Goal: Information Seeking & Learning: Compare options

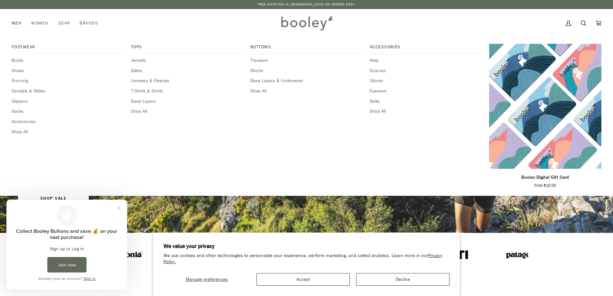
click at [14, 24] on link "Men" at bounding box center [19, 23] width 15 height 28
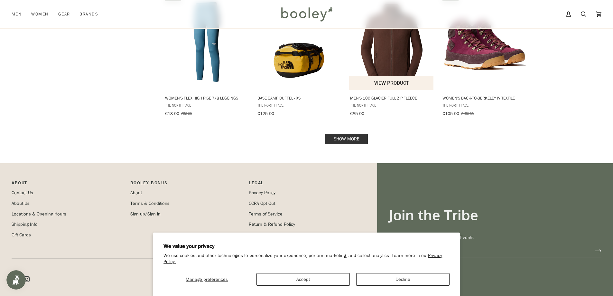
scroll to position [569, 0]
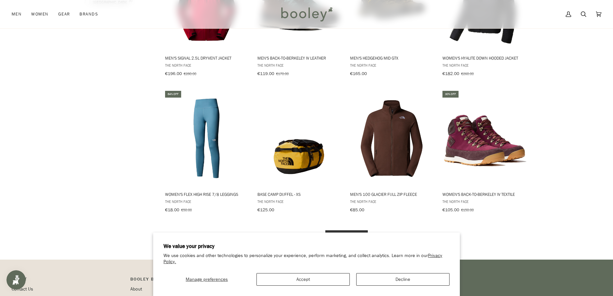
click at [350, 230] on link "Show more" at bounding box center [346, 235] width 42 height 10
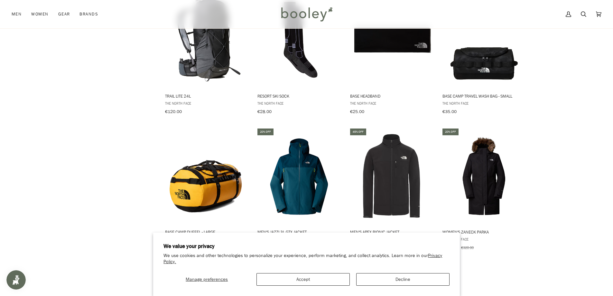
scroll to position [890, 0]
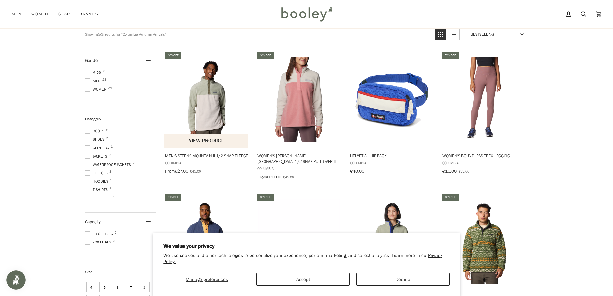
scroll to position [64, 0]
click at [94, 78] on span "Men 28" at bounding box center [94, 81] width 18 height 6
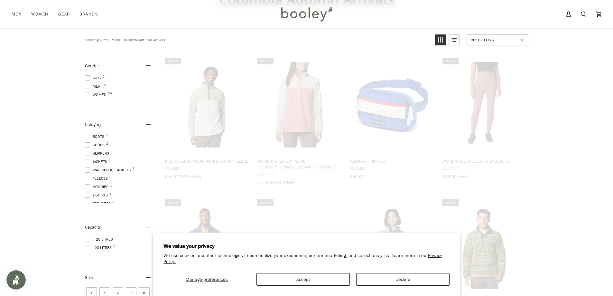
scroll to position [33, 0]
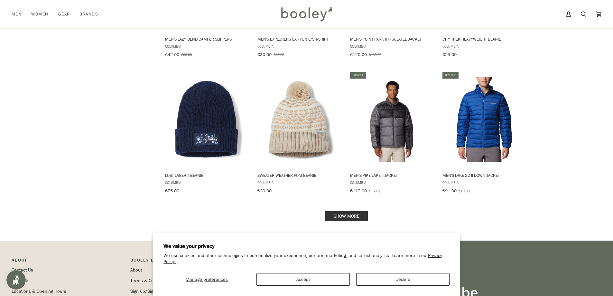
scroll to position [611, 0]
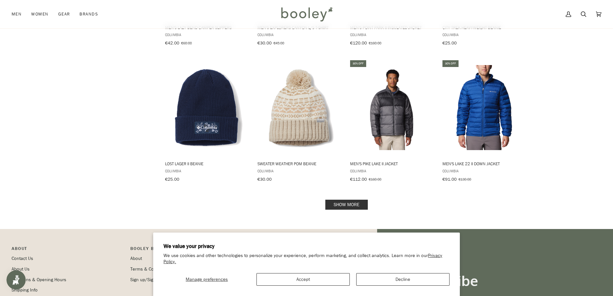
click at [357, 199] on link "Show more" at bounding box center [346, 204] width 42 height 10
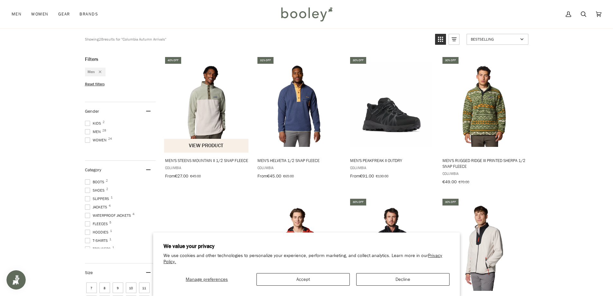
scroll to position [32, 0]
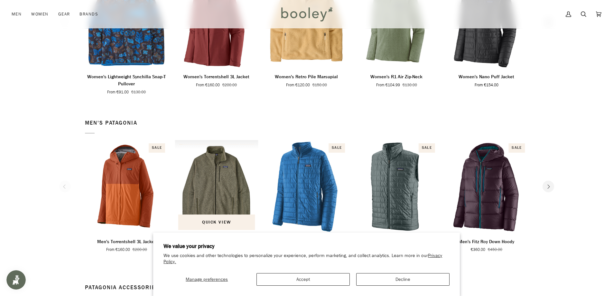
scroll to position [354, 0]
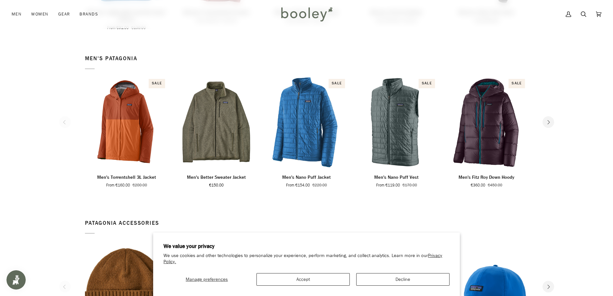
click at [547, 120] on icon "Next" at bounding box center [548, 122] width 4 height 4
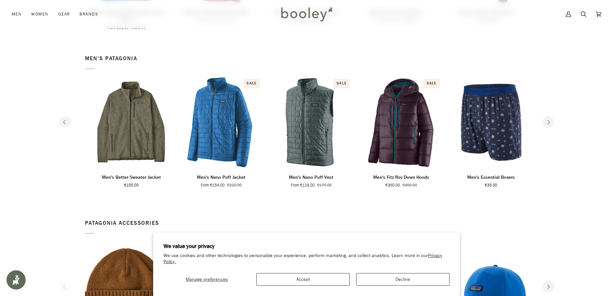
click at [551, 121] on button "Next" at bounding box center [548, 122] width 12 height 12
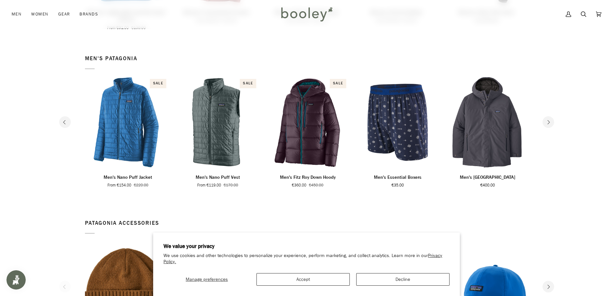
click at [551, 121] on button "Next" at bounding box center [548, 122] width 12 height 12
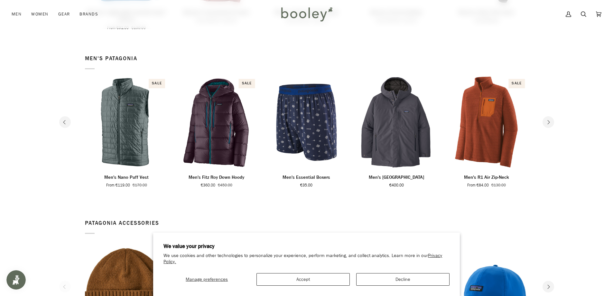
click at [551, 121] on button "Next" at bounding box center [548, 122] width 12 height 12
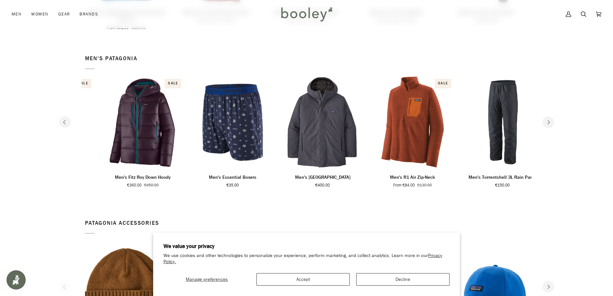
click at [551, 121] on button "Next" at bounding box center [548, 122] width 12 height 12
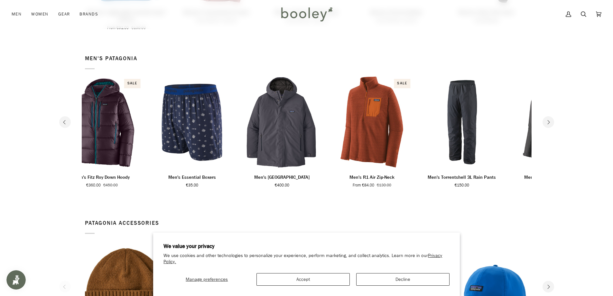
click at [551, 121] on button "Next" at bounding box center [548, 122] width 12 height 12
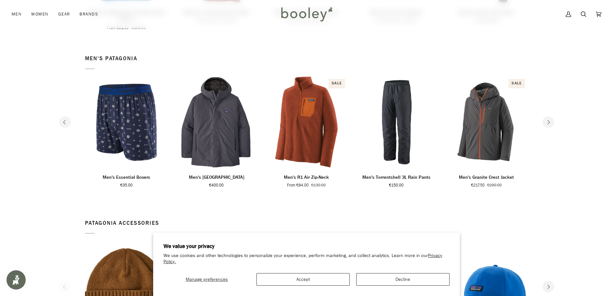
click at [551, 121] on button "Next" at bounding box center [548, 122] width 12 height 12
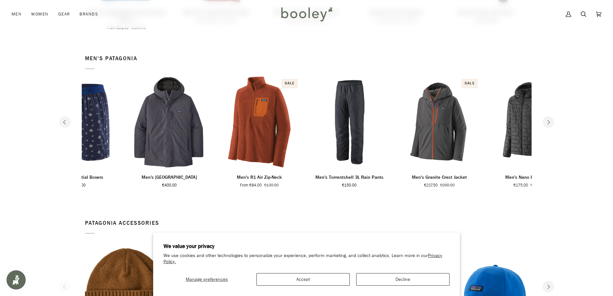
click at [551, 121] on button "Next" at bounding box center [548, 122] width 12 height 12
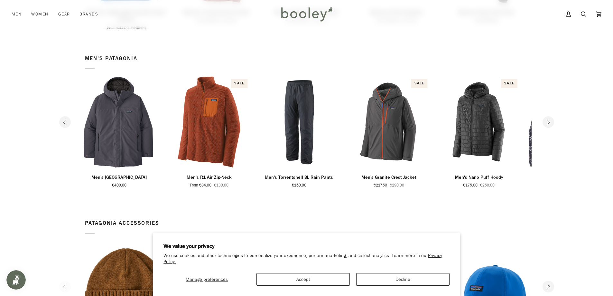
click at [551, 121] on button "Next" at bounding box center [548, 122] width 12 height 12
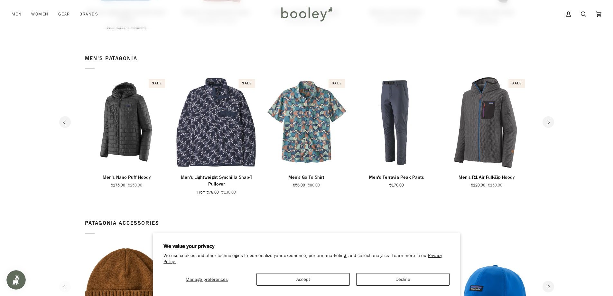
drag, startPoint x: 550, startPoint y: 121, endPoint x: 580, endPoint y: 70, distance: 59.2
click at [580, 70] on section "Men's Patagonia 1 2 3 4 5 6" at bounding box center [306, 125] width 613 height 164
click at [547, 125] on button "Next" at bounding box center [548, 122] width 12 height 12
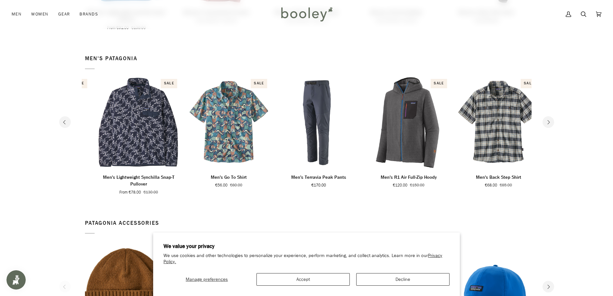
click at [547, 123] on icon "Next" at bounding box center [548, 122] width 4 height 4
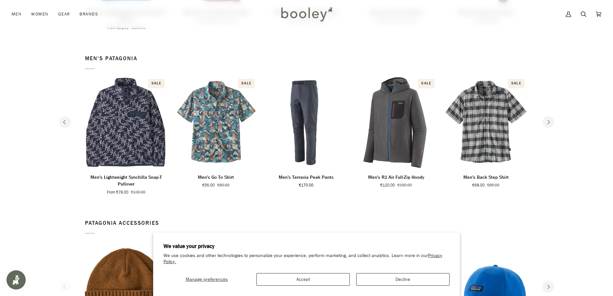
click at [547, 123] on icon "Next" at bounding box center [548, 122] width 4 height 4
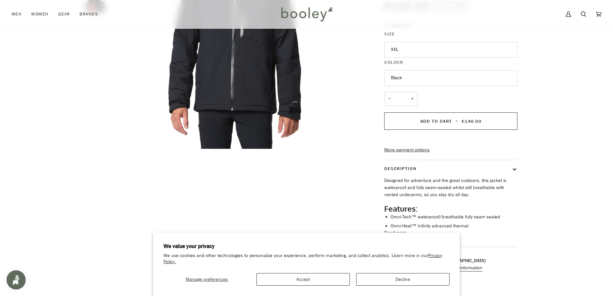
scroll to position [129, 0]
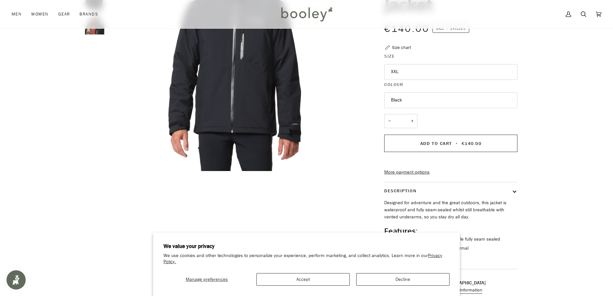
click at [427, 73] on button "XXL" at bounding box center [450, 72] width 133 height 16
click at [563, 105] on div "Zoom Zoom Zoom" at bounding box center [306, 107] width 613 height 383
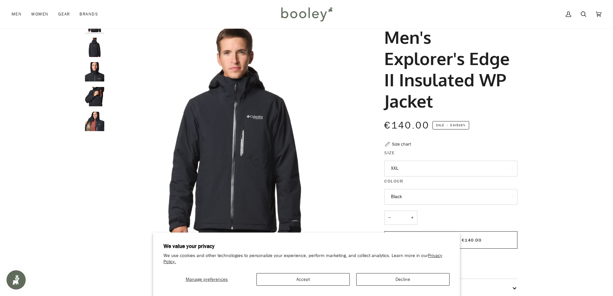
scroll to position [0, 0]
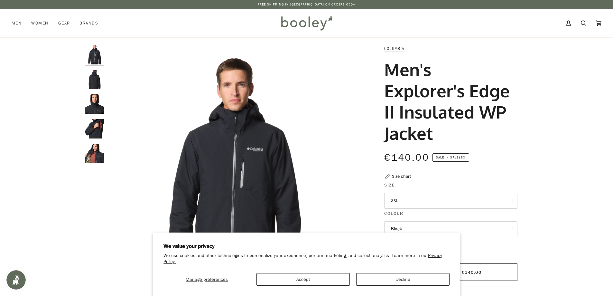
click at [91, 85] on img "Columbia Men's Explorer's Edge II Insulated WP Jacket Black - Booley Galway" at bounding box center [94, 79] width 19 height 19
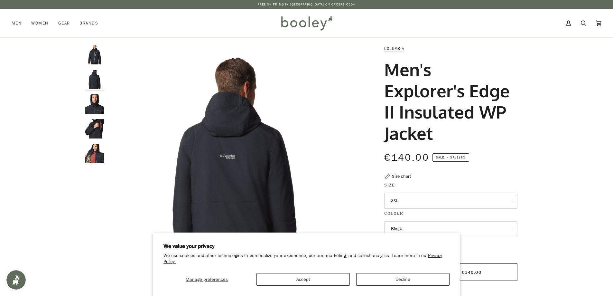
click at [98, 141] on div at bounding box center [96, 106] width 23 height 123
click at [99, 154] on img "Columbia Men's Explorer's Edge II Insulated WP Jacket Black - Booley Galway" at bounding box center [94, 153] width 19 height 19
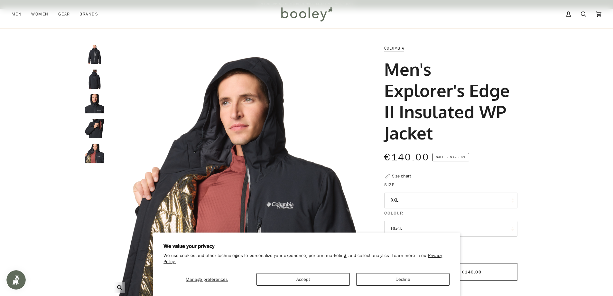
scroll to position [64, 0]
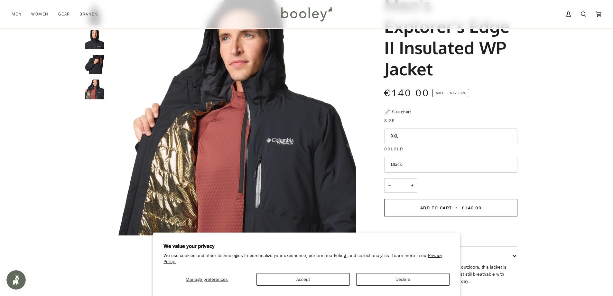
click at [96, 58] on img "Columbia Men's Explorer's Edge II Insulated WP Jacket Black - Booley Galway" at bounding box center [94, 64] width 19 height 19
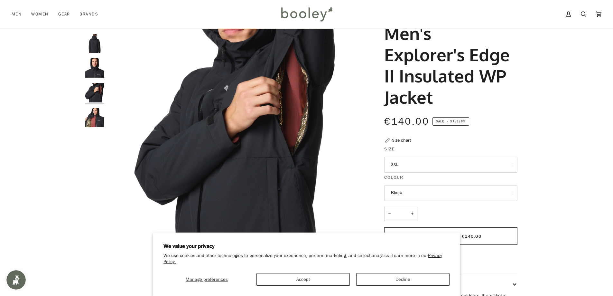
scroll to position [0, 0]
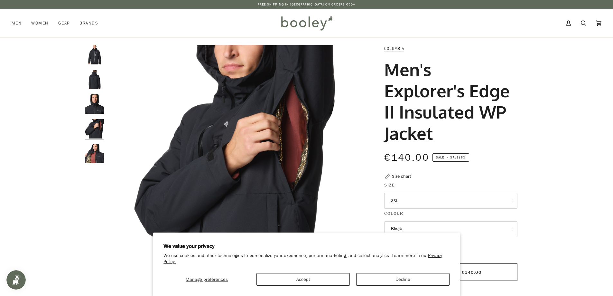
click at [99, 79] on img "Columbia Men's Explorer's Edge II Insulated WP Jacket Black - Booley Galway" at bounding box center [94, 79] width 19 height 19
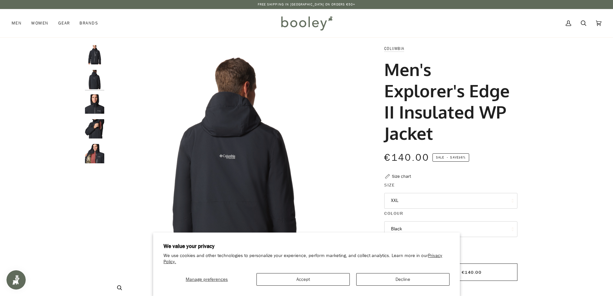
scroll to position [32, 0]
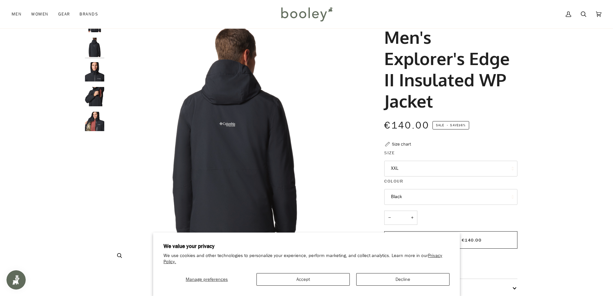
click at [233, 130] on img "Columbia Men's Explorer's Edge II Insulated WP Jacket Black - Booley Galway" at bounding box center [234, 140] width 254 height 254
click at [254, 93] on img "Columbia Men's Explorer's Edge II Insulated WP Jacket Black - Booley Galway" at bounding box center [234, 140] width 254 height 254
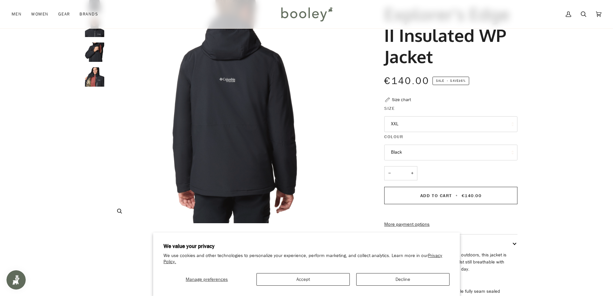
scroll to position [96, 0]
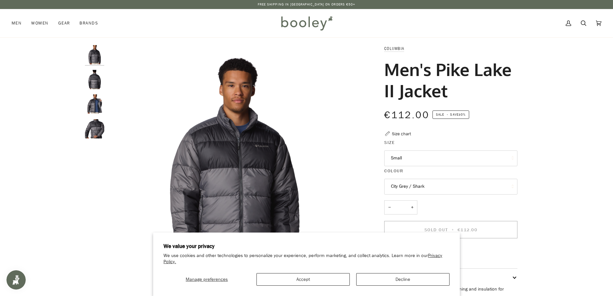
click at [89, 76] on img "Columbia Men's Pike Lake II Jacket City Grey / Shark- Booley Galway" at bounding box center [94, 79] width 19 height 19
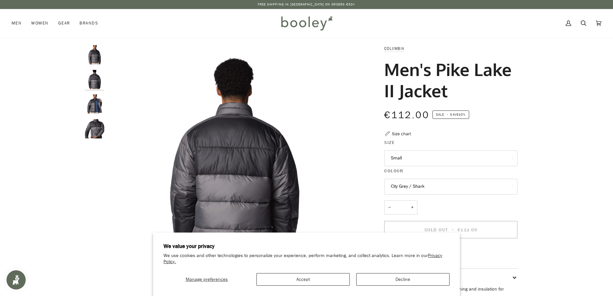
click at [97, 102] on img "Columbia Men's Pike Lake II Jacket City Grey / Shark- Booley Galway" at bounding box center [94, 103] width 19 height 19
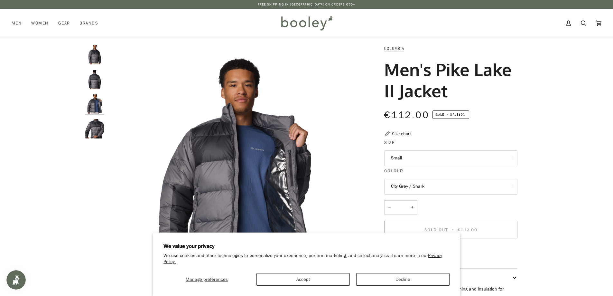
click at [101, 123] on img "Columbia Men's Pike Lake II Jacket City Grey / Shark- Booley Galway" at bounding box center [94, 128] width 19 height 19
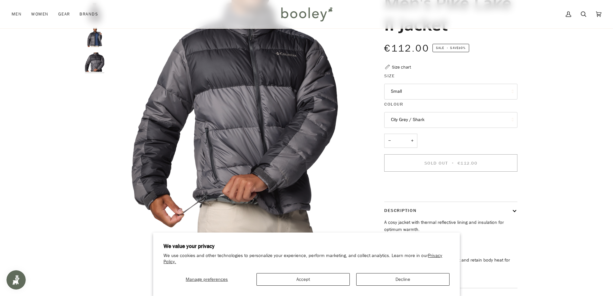
scroll to position [64, 0]
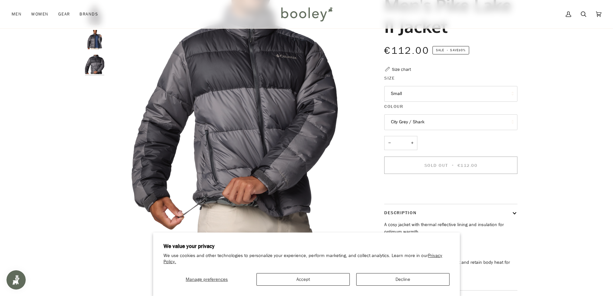
click at [432, 96] on button "Small" at bounding box center [450, 94] width 133 height 16
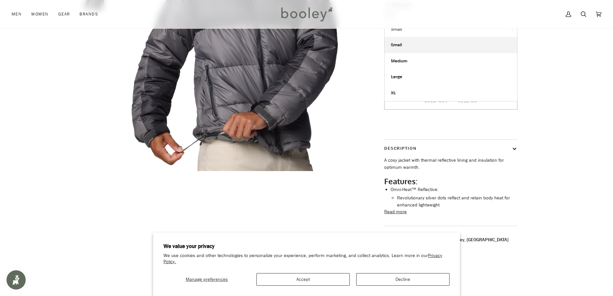
click at [583, 117] on div "Zoom Zoom" at bounding box center [306, 82] width 613 height 333
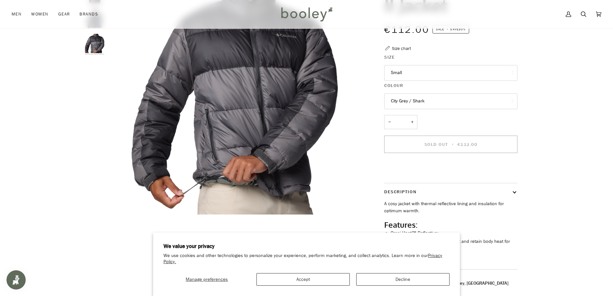
scroll to position [0, 0]
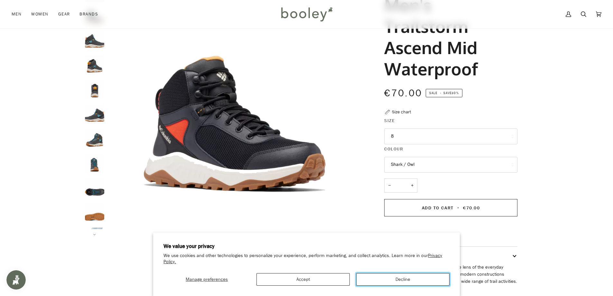
click at [397, 276] on button "Decline" at bounding box center [402, 279] width 93 height 13
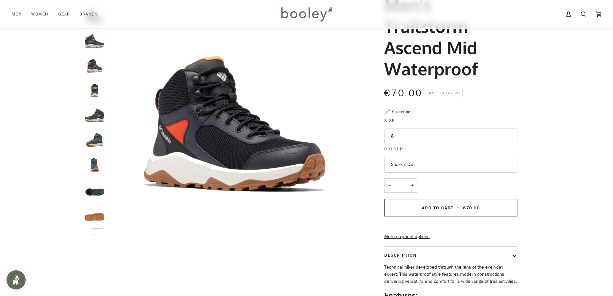
click at [409, 133] on button "8" at bounding box center [450, 136] width 133 height 16
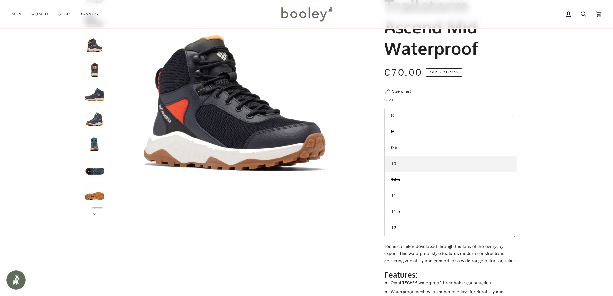
scroll to position [96, 0]
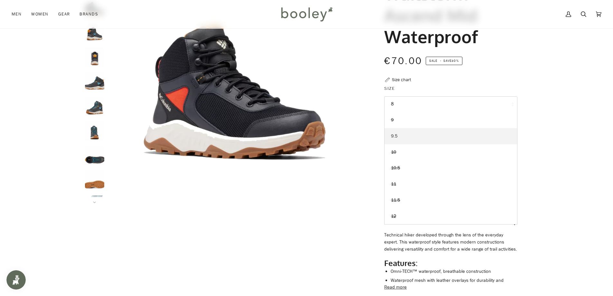
click at [406, 139] on link "9.5" at bounding box center [450, 136] width 132 height 16
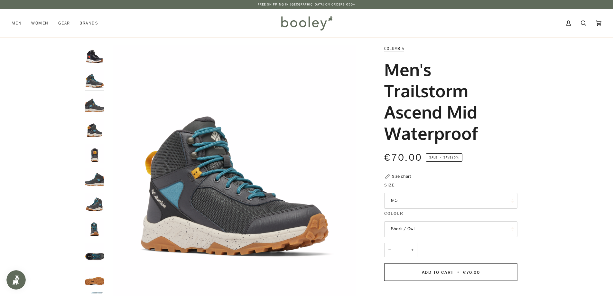
click at [417, 196] on button "9.5" at bounding box center [450, 201] width 133 height 16
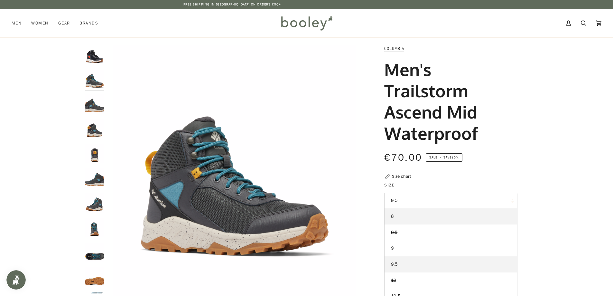
click at [406, 216] on link "8" at bounding box center [450, 216] width 132 height 16
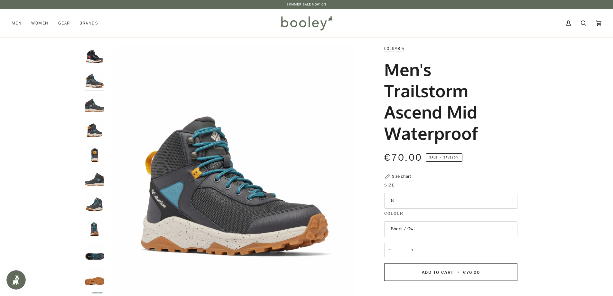
click at [412, 196] on button "8" at bounding box center [450, 201] width 133 height 16
click at [412, 265] on link "9.5" at bounding box center [450, 264] width 132 height 16
click at [104, 86] on div at bounding box center [96, 172] width 23 height 254
click at [97, 84] on img "Columbia Men's Trailstorm Ascend Mid Waterproof Shark / Owl - Booley Galway" at bounding box center [94, 79] width 19 height 19
click at [99, 102] on img "Columbia Men's Trailstorm Ascend Mid Waterproof Shark / Owl - Booley Galway" at bounding box center [94, 103] width 19 height 19
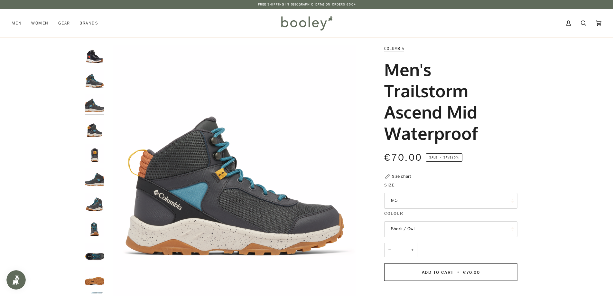
click at [96, 55] on img "Columbia Men's Trailstorm Ascend Mid Waterproof Black / Super Sonic - Booley Ga…" at bounding box center [94, 54] width 19 height 19
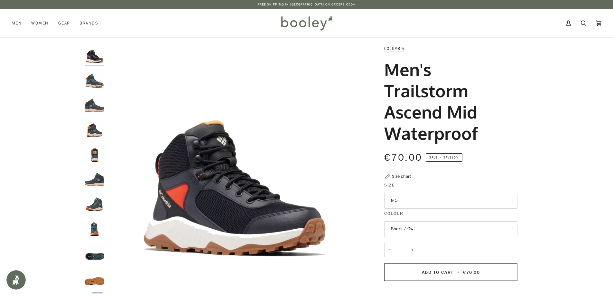
click at [94, 80] on img "Columbia Men's Trailstorm Ascend Mid Waterproof Shark / Owl - Booley Galway" at bounding box center [94, 79] width 19 height 19
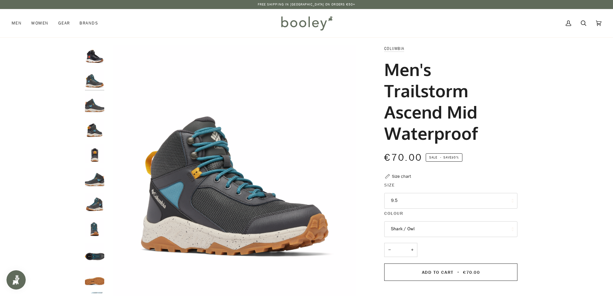
click at [95, 100] on img "Columbia Men's Trailstorm Ascend Mid Waterproof Shark / Owl - Booley Galway" at bounding box center [94, 103] width 19 height 19
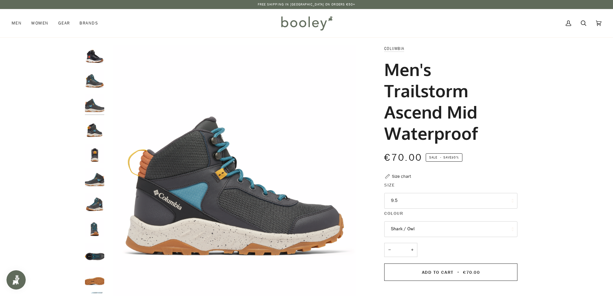
click at [97, 130] on img "Columbia Men's Trailstorm Ascend Mid Waterproof Shark / Owl - Booley Galway" at bounding box center [94, 128] width 19 height 19
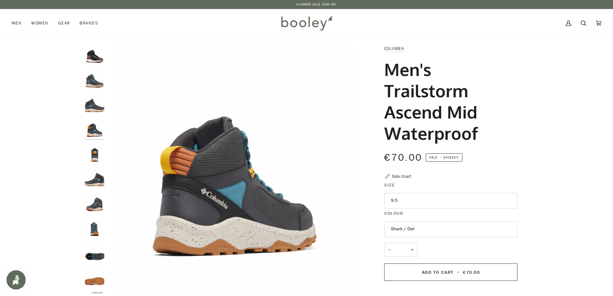
click at [94, 156] on img "Columbia Men's Trailstorm Ascend Mid Waterproof Shark / Owl - Booley Galway" at bounding box center [94, 153] width 19 height 19
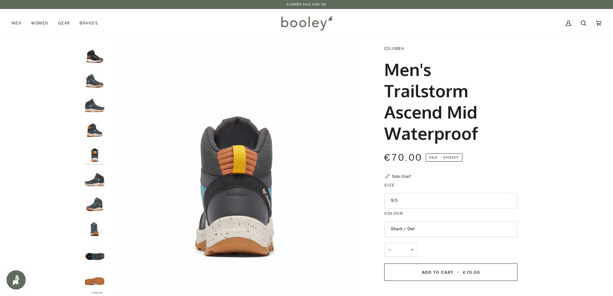
click at [98, 176] on img "Columbia Men's Trailstorm Ascend Mid Waterproof Shark / Owl - Booley Galway" at bounding box center [94, 177] width 19 height 19
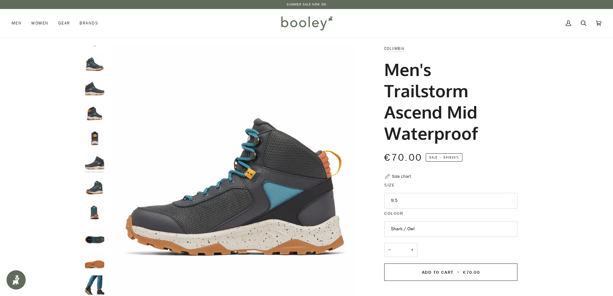
scroll to position [6, 0]
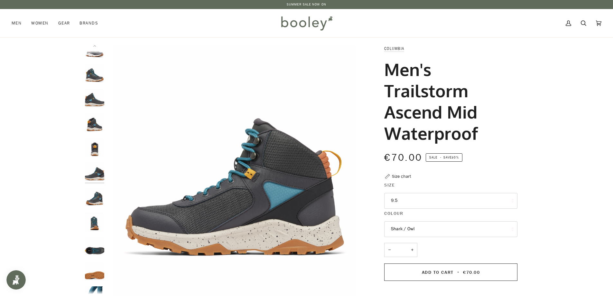
click at [93, 177] on img "Columbia Men's Trailstorm Ascend Mid Waterproof Shark / Owl - Booley Galway" at bounding box center [94, 171] width 19 height 19
click at [94, 196] on img "Columbia Men's Trailstorm Ascend Mid Waterproof Shark / Owl - Booley Galway" at bounding box center [94, 196] width 19 height 19
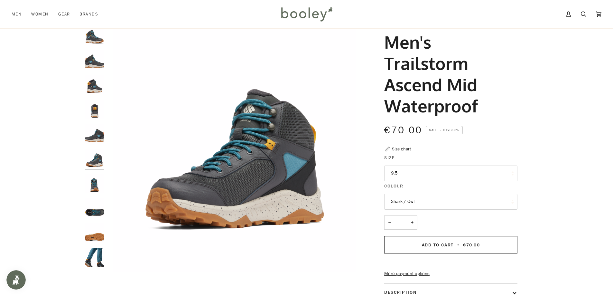
scroll to position [32, 0]
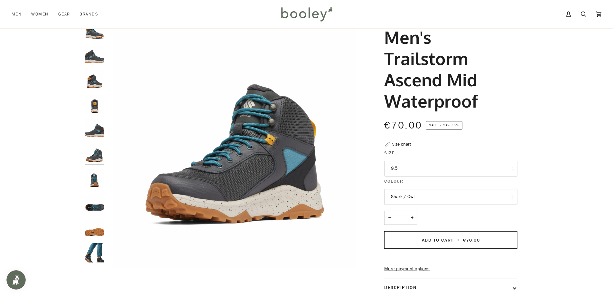
click at [97, 155] on img "Columbia Men's Trailstorm Ascend Mid Waterproof Shark / Owl - Booley Galway" at bounding box center [94, 153] width 19 height 19
click at [96, 185] on img "Columbia Men's Trailstorm Ascend Mid Waterproof Shark / Owl - Booley Galway" at bounding box center [94, 178] width 19 height 19
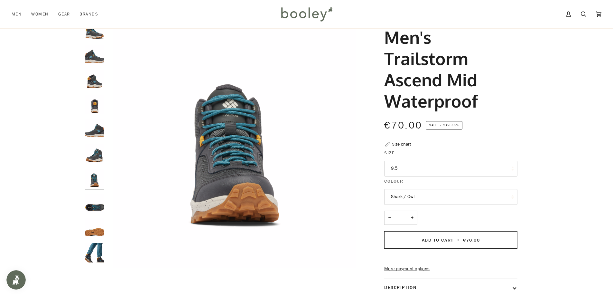
click at [97, 195] on img "Columbia Men's Trailstorm Ascend Mid Waterproof Shark / Owl - Booley Galway" at bounding box center [94, 202] width 19 height 19
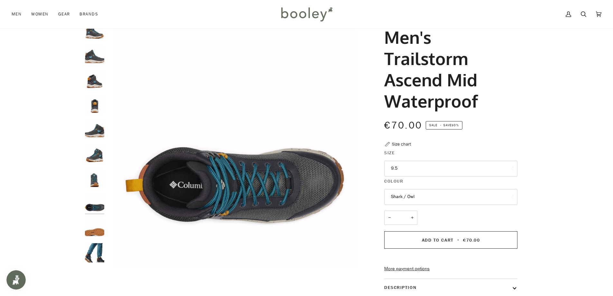
click at [98, 214] on div at bounding box center [96, 140] width 23 height 254
click at [97, 230] on img "Columbia Men's Trailstorm Ascend Mid Waterproof Shark / Owl - Booley Galway" at bounding box center [94, 227] width 19 height 19
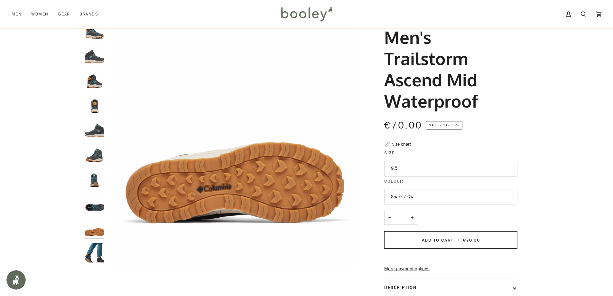
click at [97, 246] on img "Columbia Men's Trailstorm Ascend Mid Waterproof Shark / Owl - Booley Galway" at bounding box center [94, 252] width 19 height 19
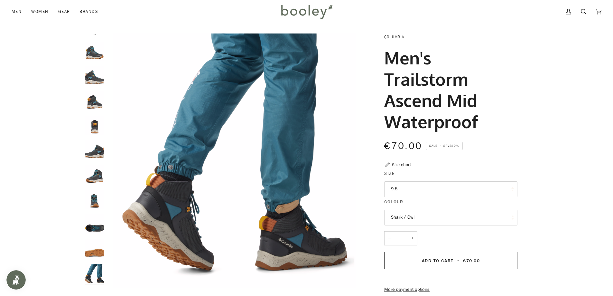
scroll to position [0, 0]
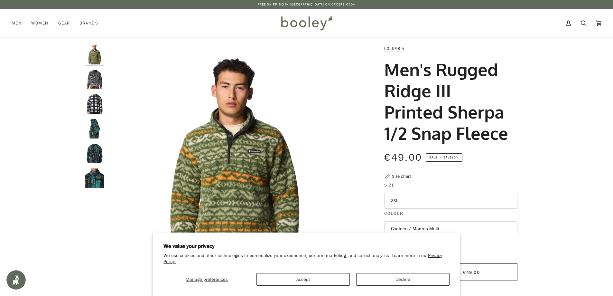
click at [98, 77] on img "Columbia Men's Rugged Ridge III Printed Sherpa 1/2 Snap Fleece Dark Stone / Mad…" at bounding box center [94, 79] width 19 height 19
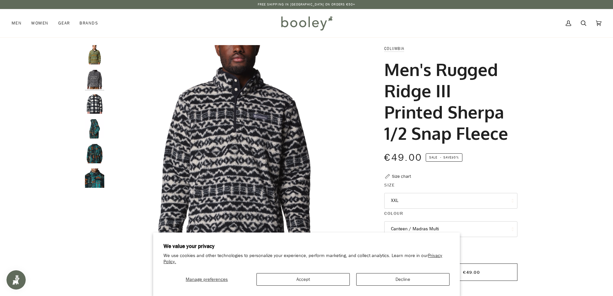
click at [95, 107] on img "Columbia Men's Rugged Ridge III Printed Sherpa 1/2 Snap Fleece Chalk Omblur - B…" at bounding box center [94, 103] width 19 height 19
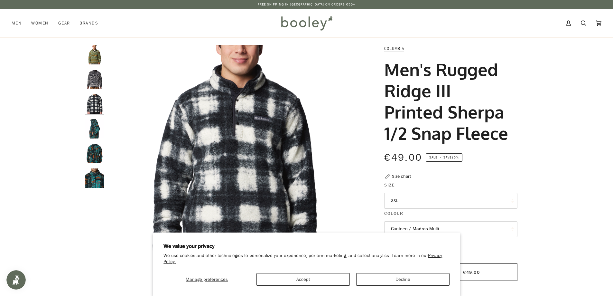
click at [95, 136] on img "Columbia Men's Rugged Ridge II Printed Sherpa 1/2 Snap Fleece Night Wave Pathwa…" at bounding box center [94, 128] width 19 height 19
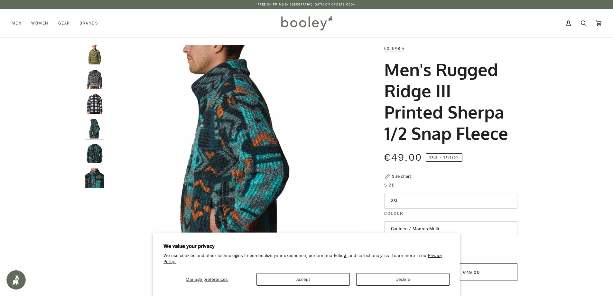
click at [94, 156] on img "Columbia Men's Rugged Ridge II Printed Sherpa 1/2 Snap Fleece Night Wave Pathwa…" at bounding box center [94, 153] width 19 height 19
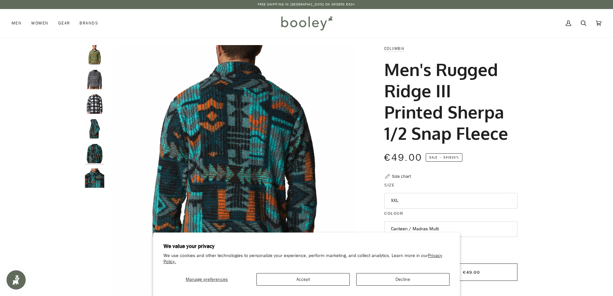
click at [98, 189] on div at bounding box center [96, 119] width 23 height 148
drag, startPoint x: 96, startPoint y: 187, endPoint x: 482, endPoint y: 41, distance: 412.8
click at [97, 187] on img "Columbia Men's Rugged Ridge II Printed Sherpa 1/2 Snap Fleece Night Wave Pathwa…" at bounding box center [94, 177] width 19 height 19
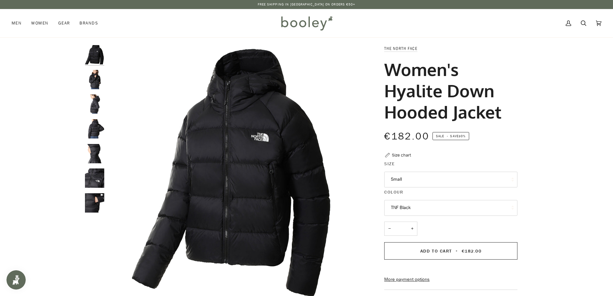
click at [91, 75] on img "The North Face Women's Hyalite Down Hooded Jacket TNF Black - Booley Galway" at bounding box center [94, 79] width 19 height 19
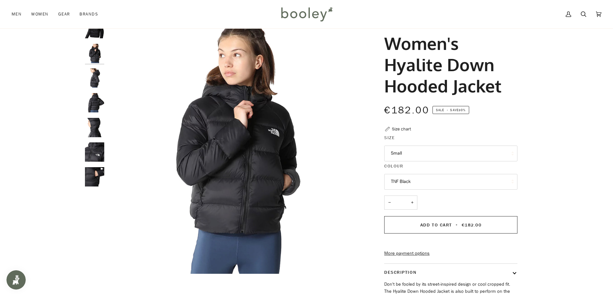
scroll to position [32, 0]
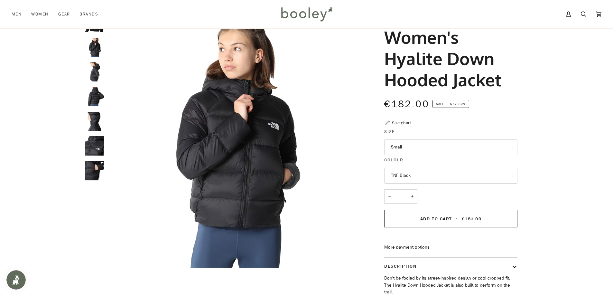
click at [427, 149] on button "Small" at bounding box center [450, 147] width 133 height 16
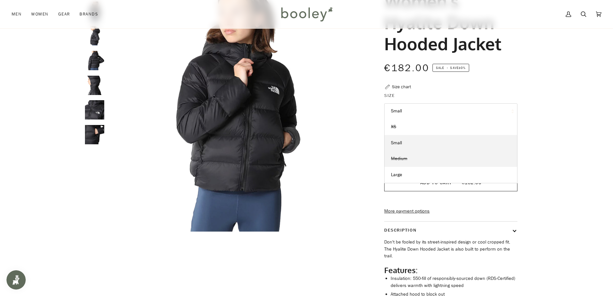
scroll to position [96, 0]
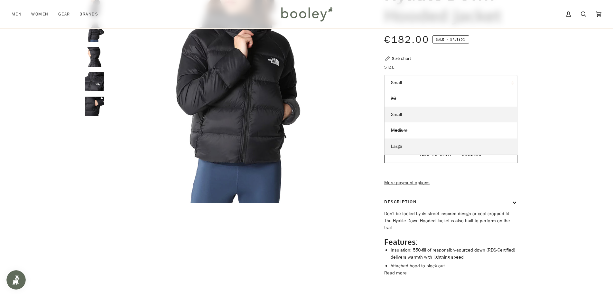
click at [401, 143] on span "Large" at bounding box center [396, 146] width 11 height 6
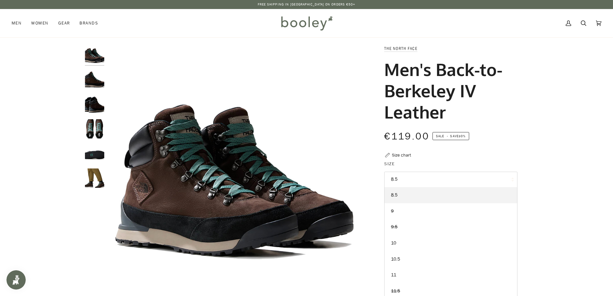
click at [27, 84] on div "Zoom Zoom" at bounding box center [306, 225] width 613 height 360
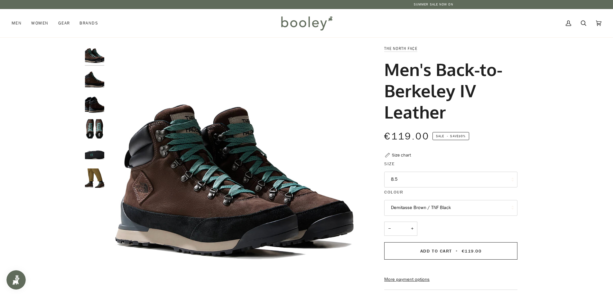
click at [92, 77] on img "The North Face Men's Back-to-Berkeley IV Leather Demitasse Brown / TNF Black - …" at bounding box center [94, 79] width 19 height 19
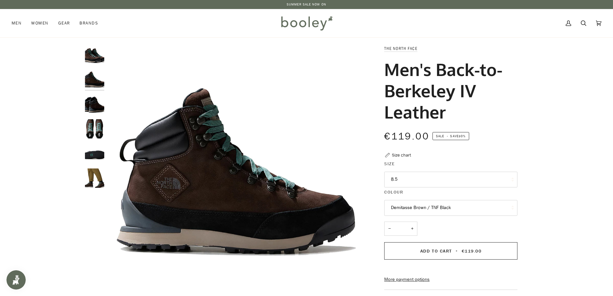
click at [93, 103] on img "The North Face Men's Back-to-Berkeley IV Leather Demitasse Brown / TNF Black - …" at bounding box center [94, 103] width 19 height 19
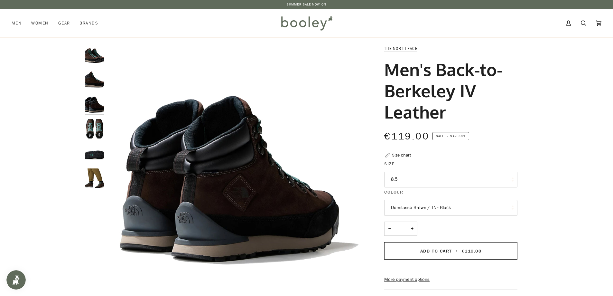
click at [96, 137] on img "The North Face Men's Back-to-Berkeley IV Leather Demitasse Brown / TNF Black - …" at bounding box center [94, 128] width 19 height 19
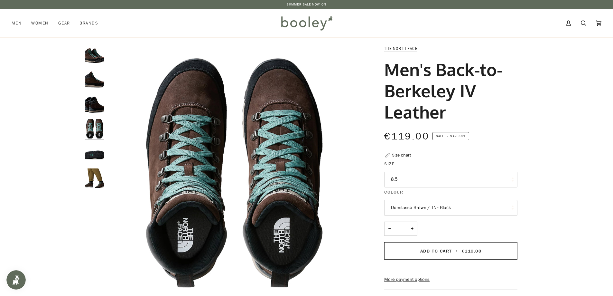
click at [98, 155] on img "The North Face Men's Back-to-Berkeley IV Leather Demitasse Brown / TNF Black - …" at bounding box center [94, 153] width 19 height 19
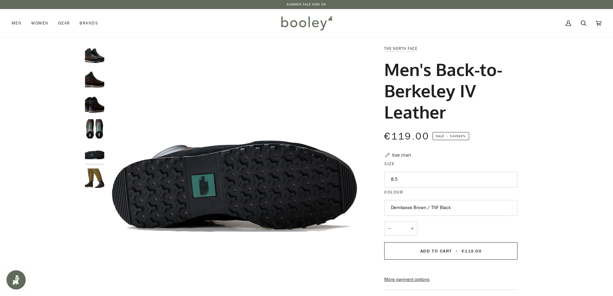
click at [98, 172] on img "The North Face Men's Back-to-Berkeley IV Leather Demitasse Brown / TNF Black - …" at bounding box center [94, 177] width 19 height 19
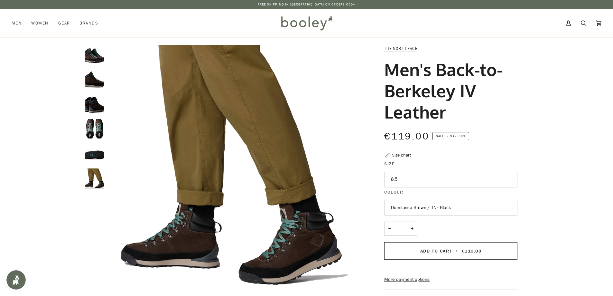
click at [101, 44] on div "Zoom Zoom" at bounding box center [306, 226] width 613 height 379
click at [98, 52] on img "The North Face Men's Back-to-Berkeley IV Leather Demitasse Brown / TNF Black - …" at bounding box center [94, 54] width 19 height 19
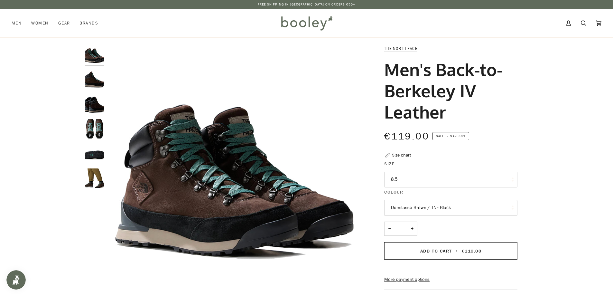
drag, startPoint x: 98, startPoint y: 52, endPoint x: 41, endPoint y: 77, distance: 62.1
click at [41, 77] on div "Zoom Zoom" at bounding box center [306, 225] width 613 height 360
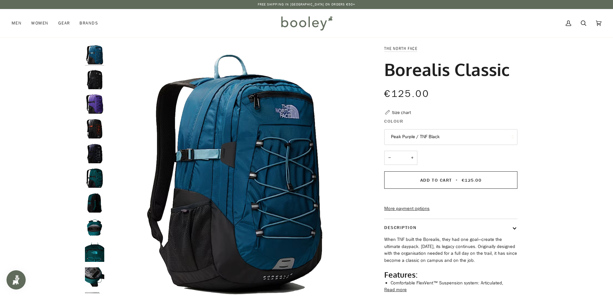
click at [459, 136] on button "Peak Purple / TNF Black" at bounding box center [450, 137] width 133 height 16
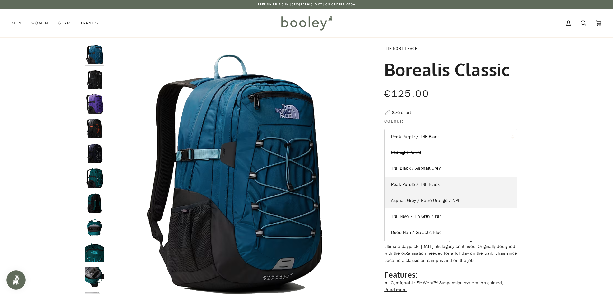
click at [462, 200] on link "Asphalt Grey / Retro Orange / NPF" at bounding box center [450, 200] width 132 height 16
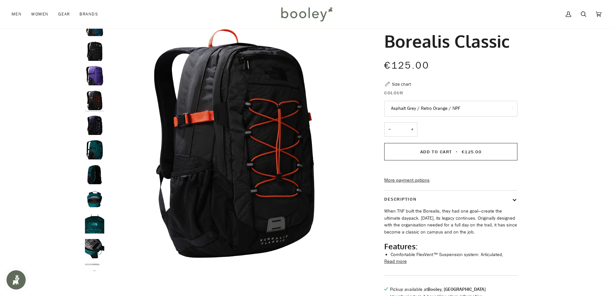
scroll to position [32, 0]
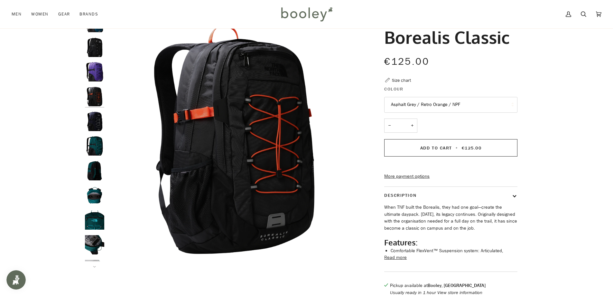
click at [471, 102] on button "Asphalt Grey / Retro Orange / NPF" at bounding box center [450, 105] width 133 height 16
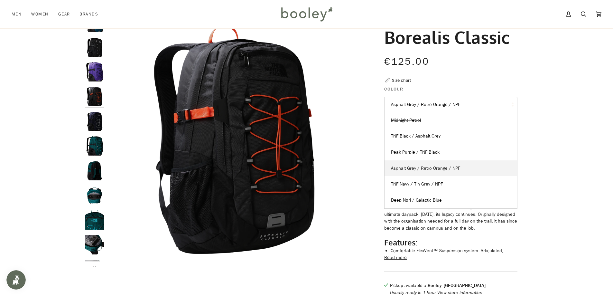
scroll to position [64, 0]
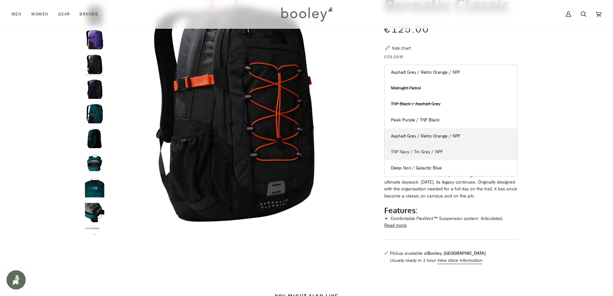
click at [440, 146] on link "TNF Navy / Tin Grey / NPF" at bounding box center [450, 152] width 132 height 16
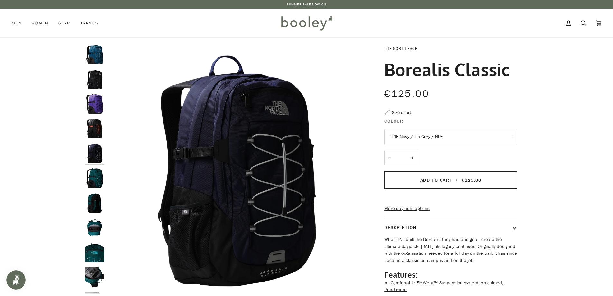
click at [482, 132] on button "TNF Navy / Tin Grey / NPF" at bounding box center [450, 137] width 133 height 16
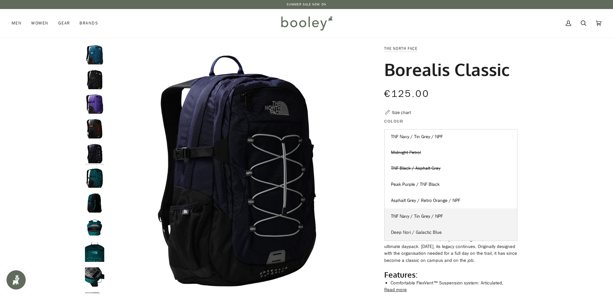
click at [451, 235] on link "Deep Nori / Galactic Blue" at bounding box center [450, 232] width 132 height 16
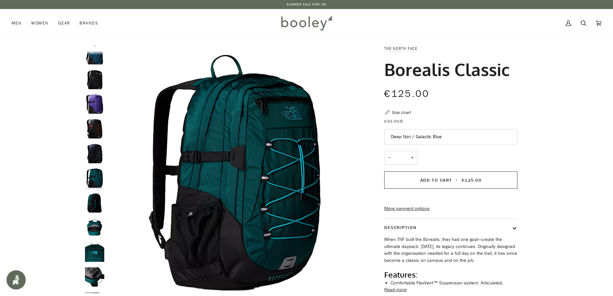
scroll to position [6, 0]
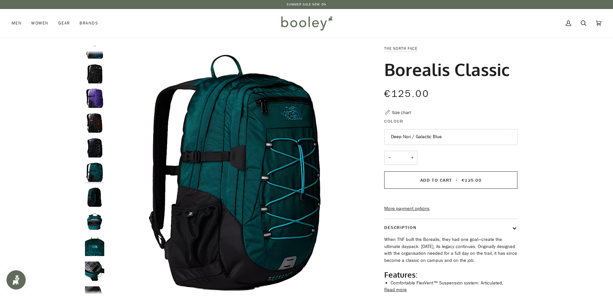
click at [429, 138] on button "Deep Nori / Galactic Blue" at bounding box center [450, 137] width 133 height 16
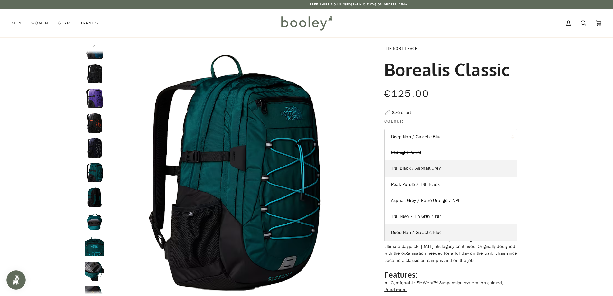
click at [427, 167] on span "TNF Black / Asphalt Grey" at bounding box center [416, 168] width 50 height 6
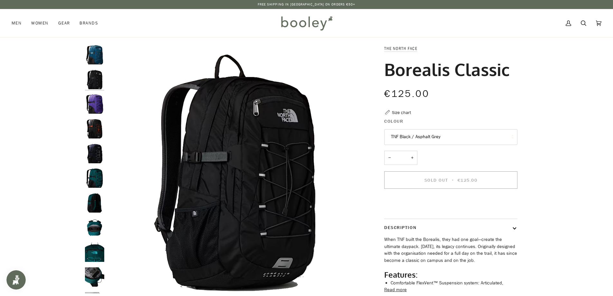
click at [430, 140] on button "TNF Black / Asphalt Grey" at bounding box center [450, 137] width 133 height 16
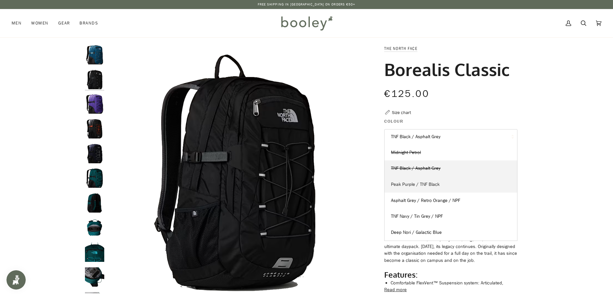
click at [426, 186] on span "Peak Purple / TNF Black" at bounding box center [415, 184] width 49 height 6
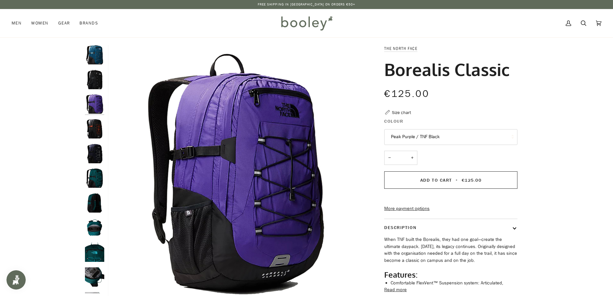
click at [428, 141] on button "Peak Purple / TNF Black" at bounding box center [450, 137] width 133 height 16
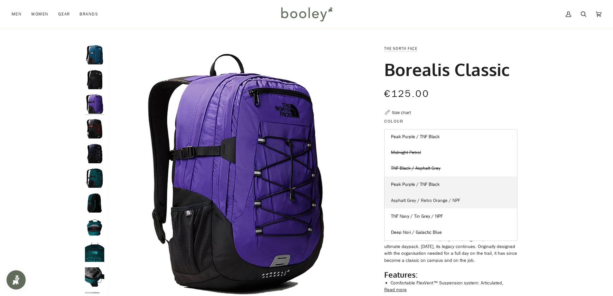
scroll to position [32, 0]
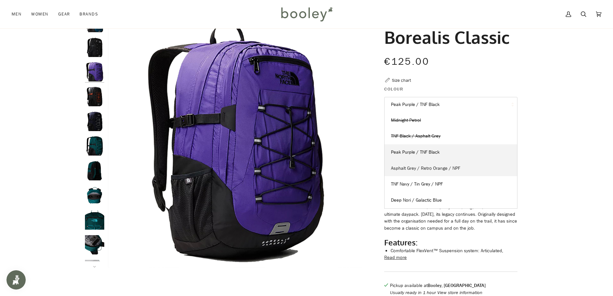
click at [424, 167] on span "Asphalt Grey / Retro Orange / NPF" at bounding box center [425, 168] width 69 height 6
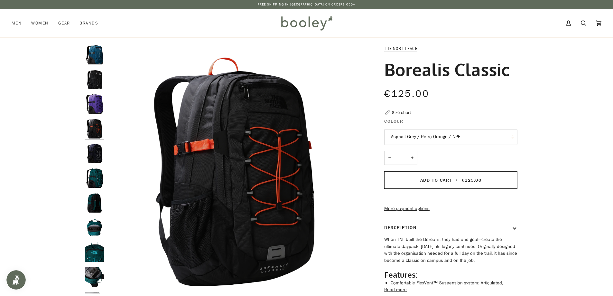
click at [98, 63] on img "The North Face Borealis Classic Midnight Petrol / Algae Blue - Booley Galway" at bounding box center [94, 54] width 19 height 19
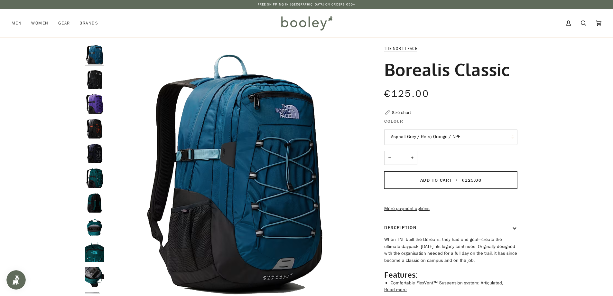
click at [95, 78] on img "The North Face Borealis Classic TNF Black / Asphalt Grey - Booley Galway" at bounding box center [94, 79] width 19 height 19
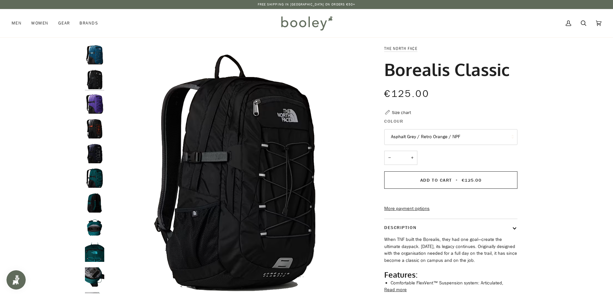
click at [95, 97] on img "Borealis Classic" at bounding box center [94, 103] width 19 height 19
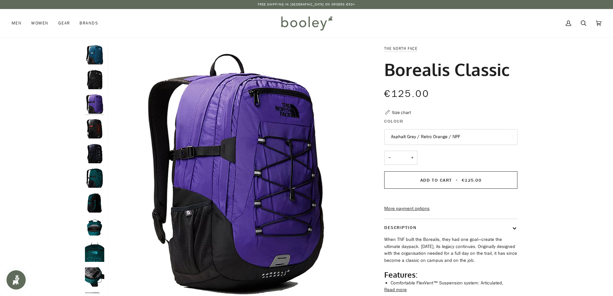
click at [95, 129] on img "The North Face Borealis Classic Asphalt Grey / Retro Orange / NPF - Booley Galw…" at bounding box center [94, 128] width 19 height 19
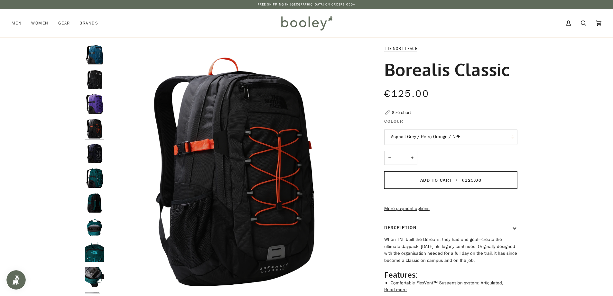
click at [96, 146] on img "The North Face Borealis Classic TNF Navy / Tin Grey / NPF - Booley Galway" at bounding box center [94, 153] width 19 height 19
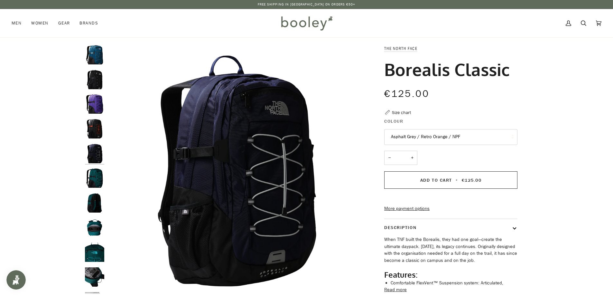
click at [95, 178] on img "The North Face Borealis Classic Deep Nori / Galactic Blue - Booley Galway" at bounding box center [94, 177] width 19 height 19
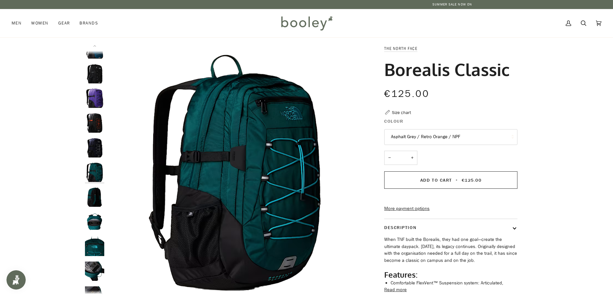
click at [96, 187] on img "Borealis Classic" at bounding box center [94, 196] width 19 height 19
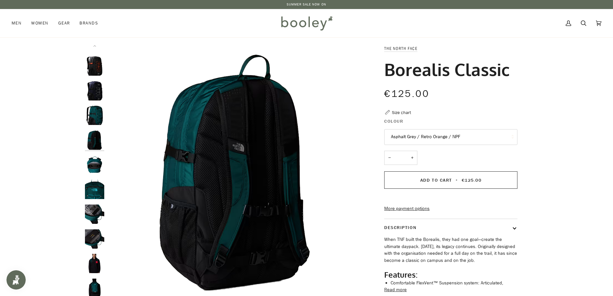
click at [90, 169] on img "Borealis Classic" at bounding box center [94, 164] width 19 height 19
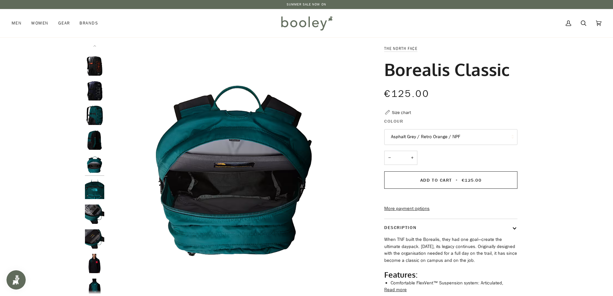
scroll to position [55, 0]
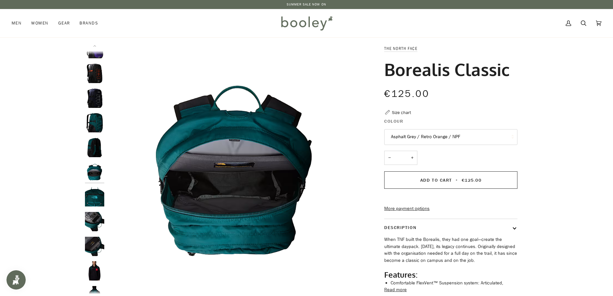
click at [94, 194] on img "Borealis Classic" at bounding box center [94, 196] width 19 height 19
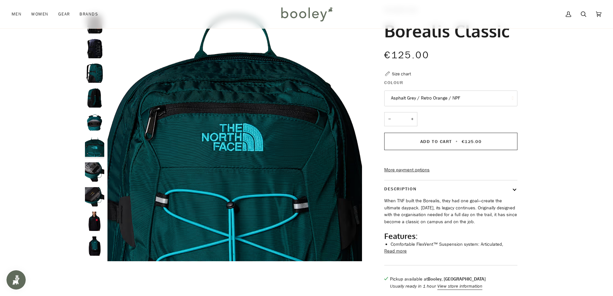
scroll to position [64, 0]
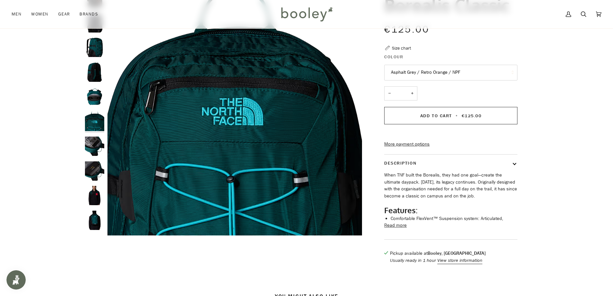
click at [94, 140] on img "Borealis Classic" at bounding box center [94, 145] width 19 height 19
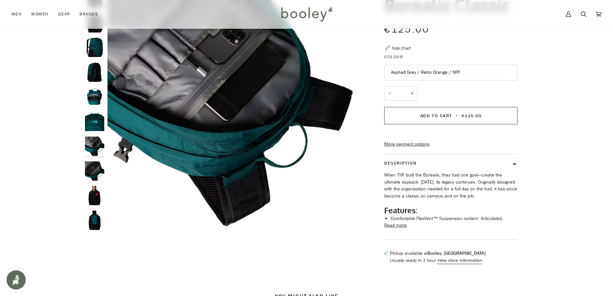
click at [100, 177] on img "Borealis Classic" at bounding box center [94, 170] width 19 height 19
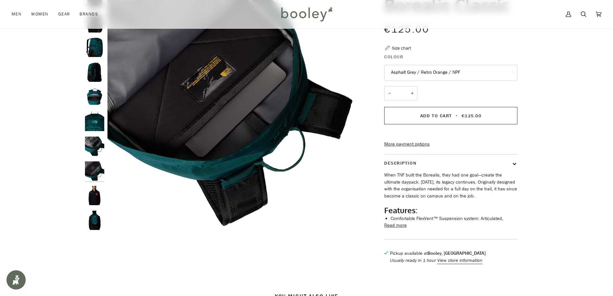
click at [96, 194] on img "Borealis Classic" at bounding box center [94, 195] width 19 height 19
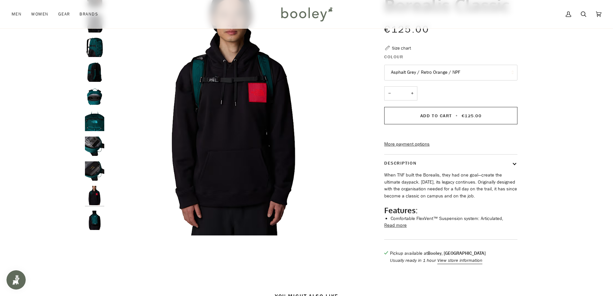
click at [97, 218] on img "Borealis Classic" at bounding box center [94, 219] width 19 height 19
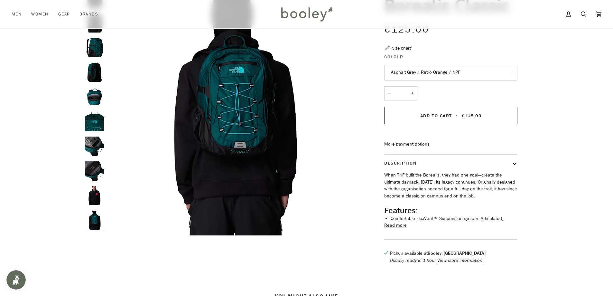
click at [92, 194] on img "Borealis Classic" at bounding box center [94, 195] width 19 height 19
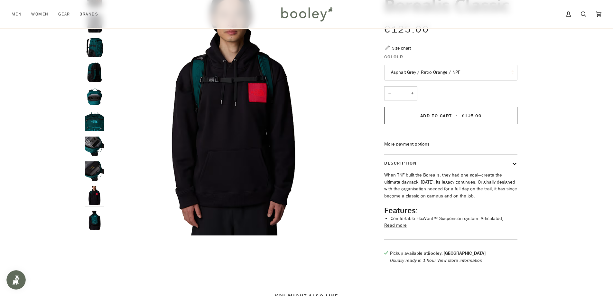
click at [95, 224] on img "Borealis Classic" at bounding box center [94, 219] width 19 height 19
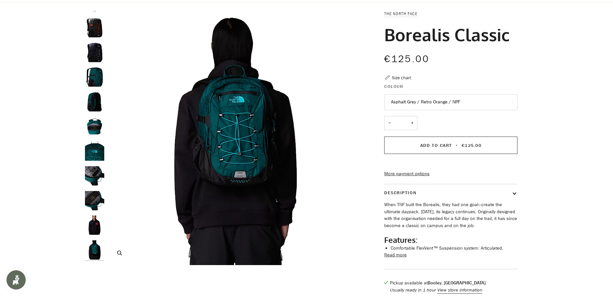
scroll to position [0, 0]
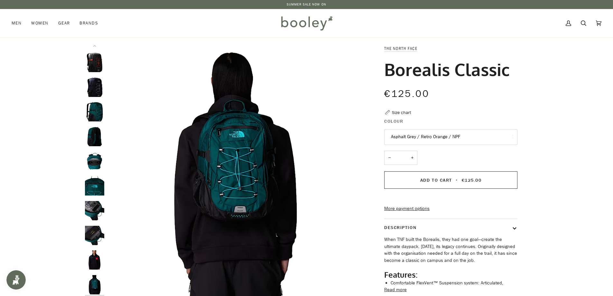
click at [583, 104] on div at bounding box center [306, 189] width 613 height 289
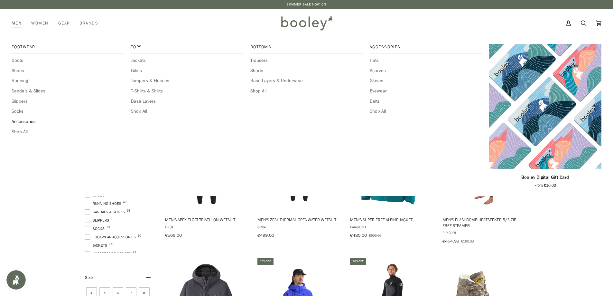
click at [26, 124] on span "Accessories" at bounding box center [68, 121] width 112 height 7
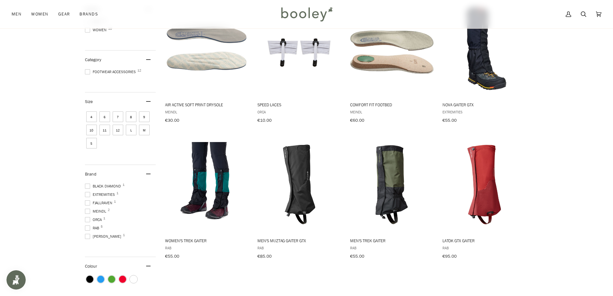
scroll to position [96, 0]
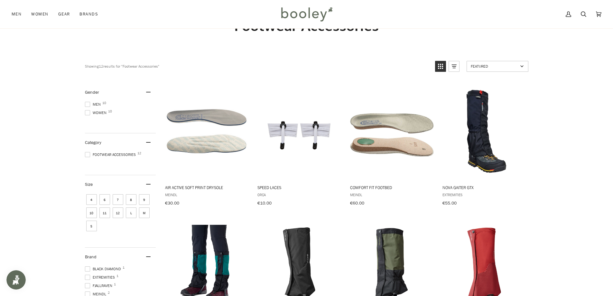
click at [94, 105] on span "Men 10" at bounding box center [94, 104] width 18 height 6
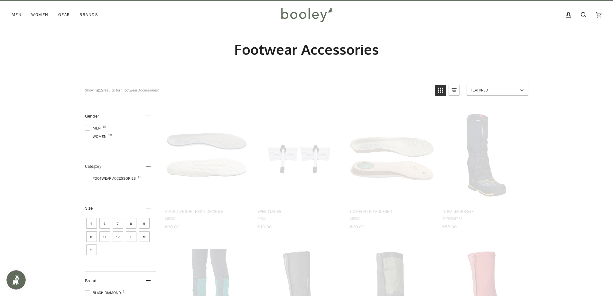
scroll to position [0, 0]
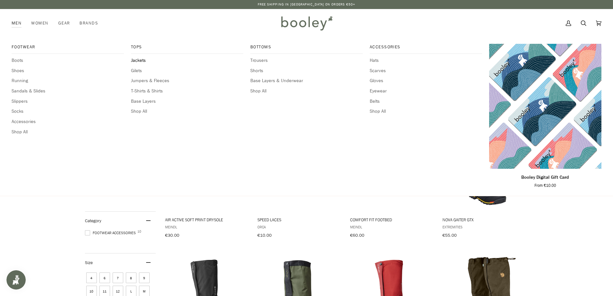
click at [142, 61] on span "Jackets" at bounding box center [187, 60] width 112 height 7
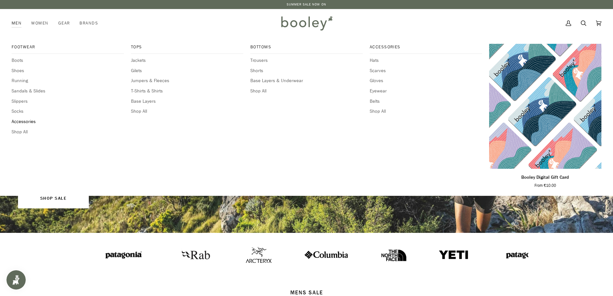
click at [22, 122] on span "Accessories" at bounding box center [68, 121] width 112 height 7
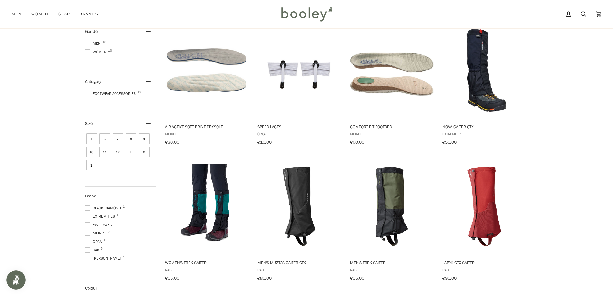
scroll to position [32, 0]
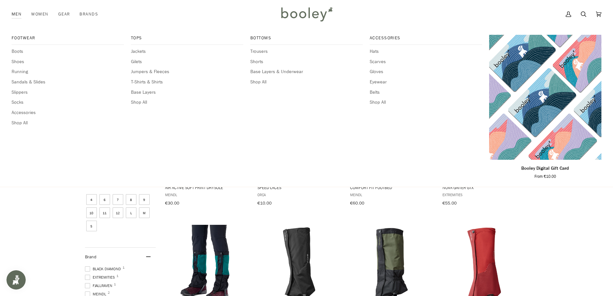
click at [13, 18] on link "Men" at bounding box center [19, 14] width 15 height 28
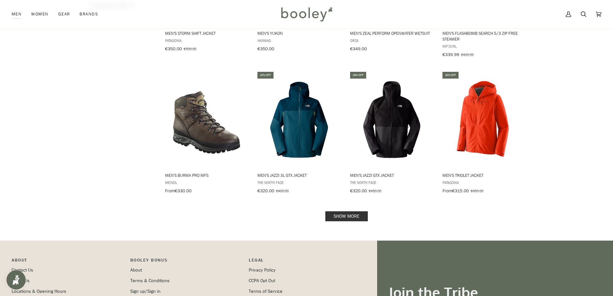
scroll to position [611, 0]
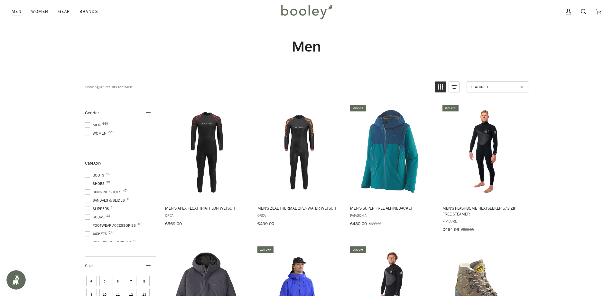
scroll to position [0, 0]
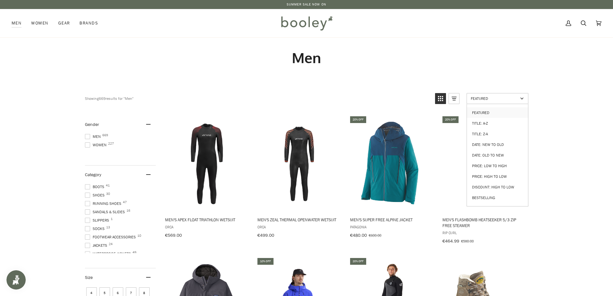
click at [489, 97] on span "Featured" at bounding box center [493, 98] width 47 height 5
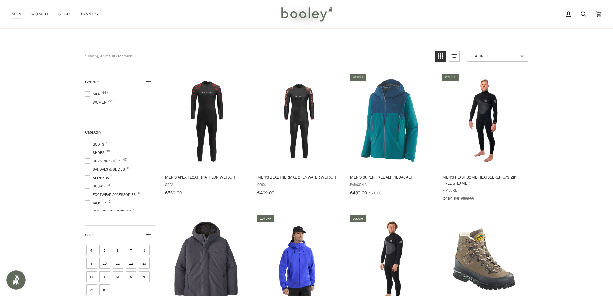
scroll to position [32, 0]
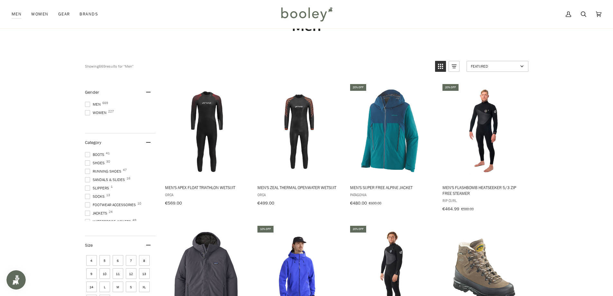
click at [88, 104] on span at bounding box center [87, 104] width 5 height 5
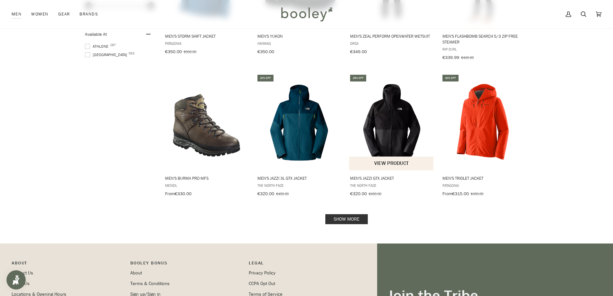
scroll to position [643, 0]
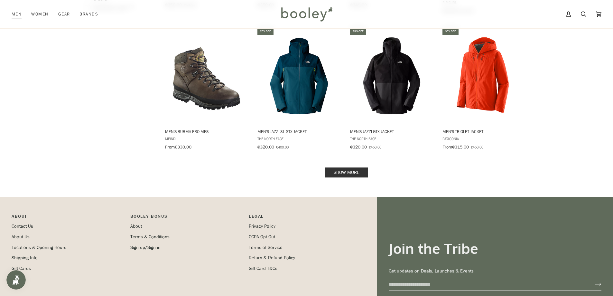
click at [344, 170] on link "Show more" at bounding box center [346, 172] width 42 height 10
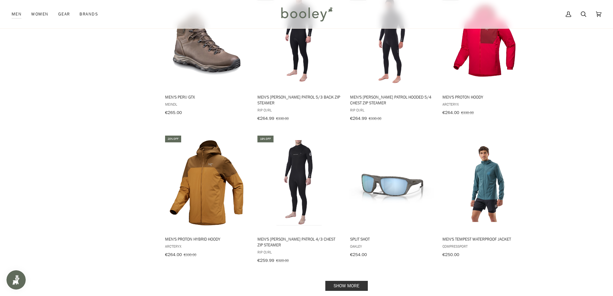
scroll to position [1286, 0]
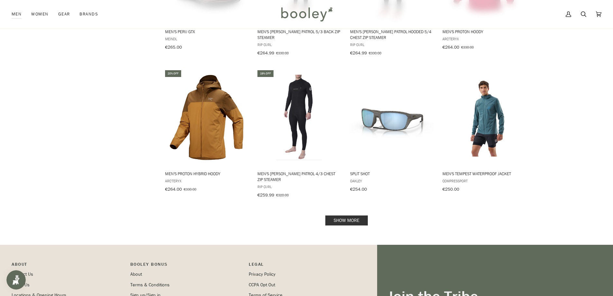
click at [339, 215] on link "Show more" at bounding box center [346, 220] width 42 height 10
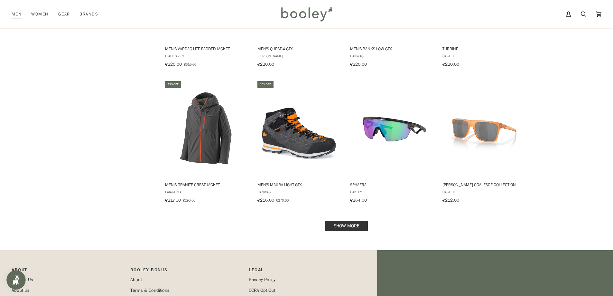
scroll to position [2026, 0]
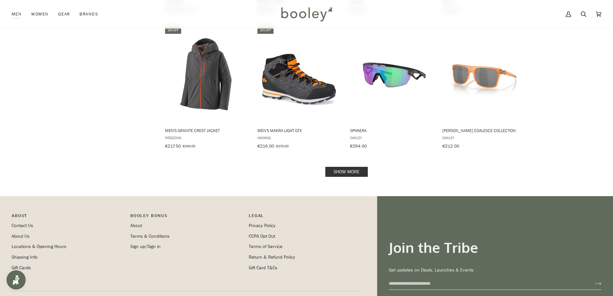
click at [346, 167] on link "Show more" at bounding box center [346, 172] width 42 height 10
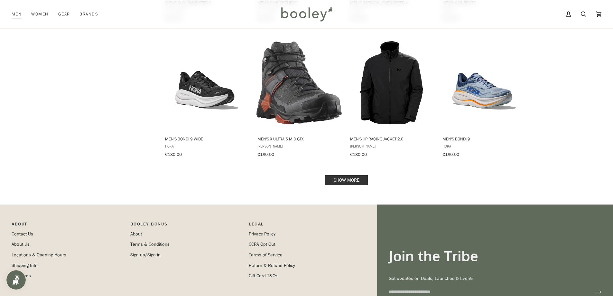
scroll to position [2701, 0]
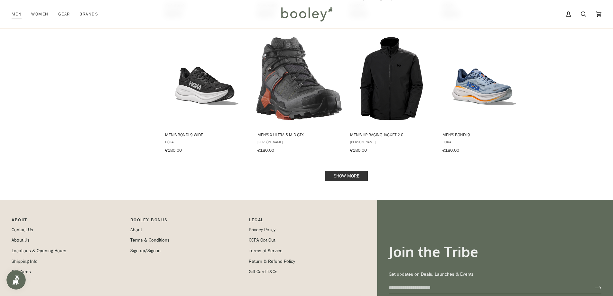
click at [361, 171] on link "Show more" at bounding box center [346, 176] width 42 height 10
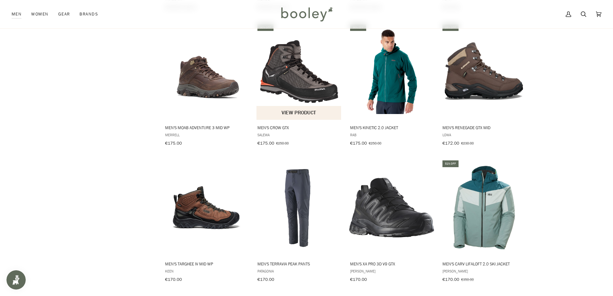
scroll to position [3280, 0]
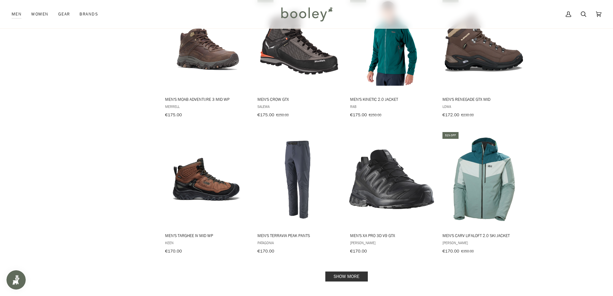
click at [351, 271] on link "Show more" at bounding box center [346, 276] width 42 height 10
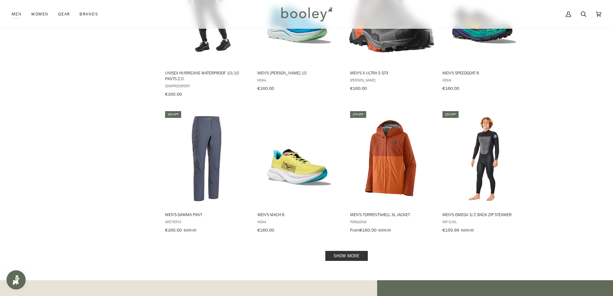
scroll to position [3988, 0]
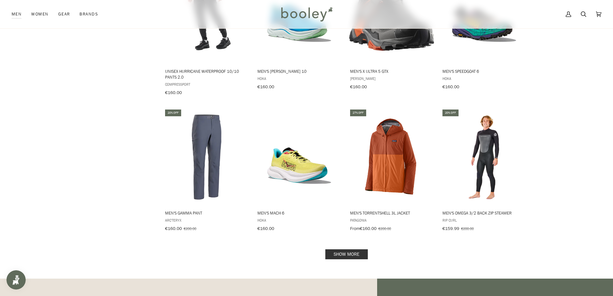
click at [352, 249] on link "Show more" at bounding box center [346, 254] width 42 height 10
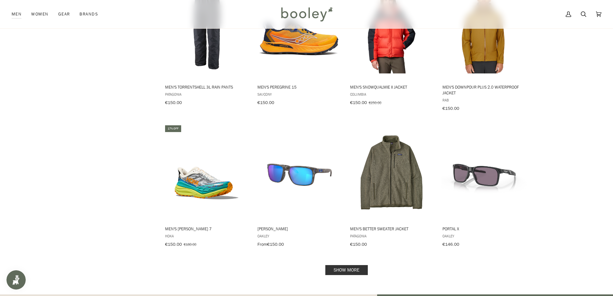
scroll to position [4695, 0]
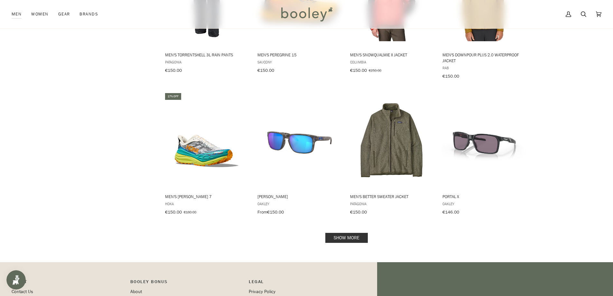
click at [343, 233] on link "Show more" at bounding box center [346, 238] width 42 height 10
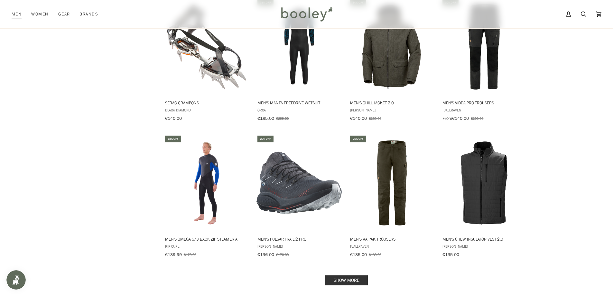
scroll to position [5403, 0]
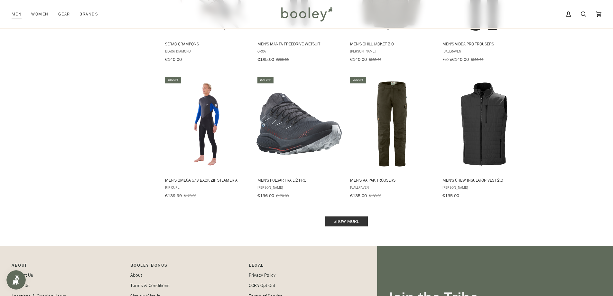
click at [352, 216] on link "Show more" at bounding box center [346, 221] width 42 height 10
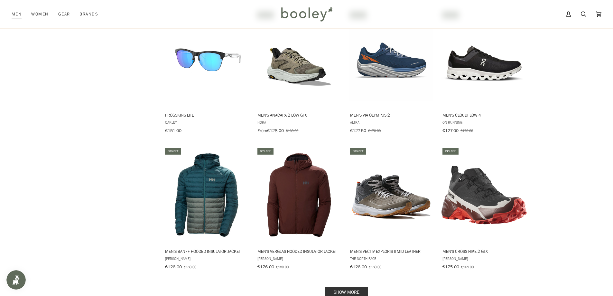
scroll to position [6014, 0]
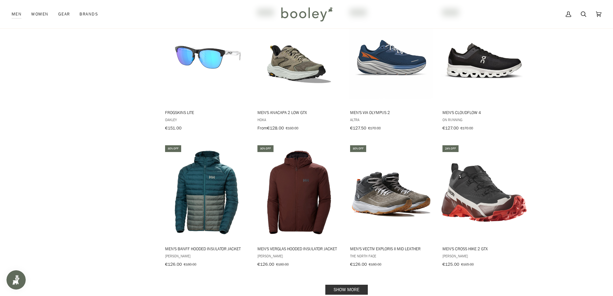
click at [356, 284] on link "Show more" at bounding box center [346, 289] width 42 height 10
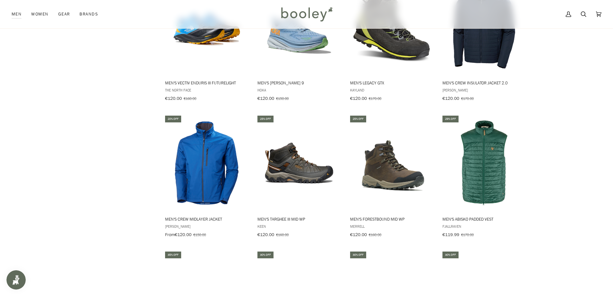
scroll to position [6721, 0]
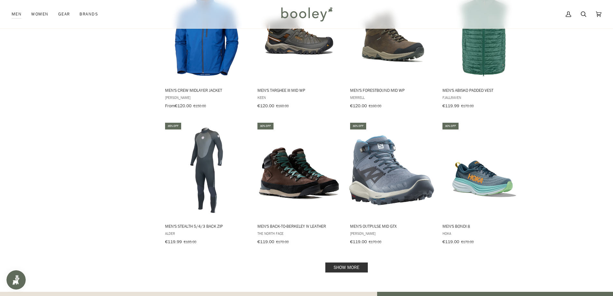
click at [358, 262] on link "Show more" at bounding box center [346, 267] width 42 height 10
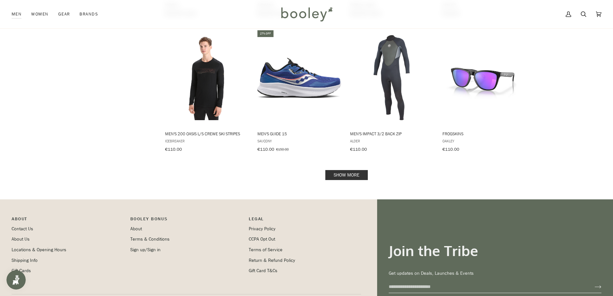
scroll to position [7396, 0]
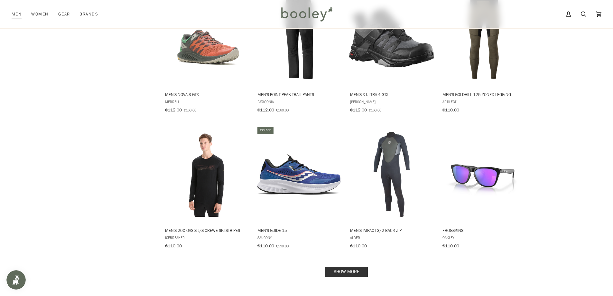
click at [344, 266] on link "Show more" at bounding box center [346, 271] width 42 height 10
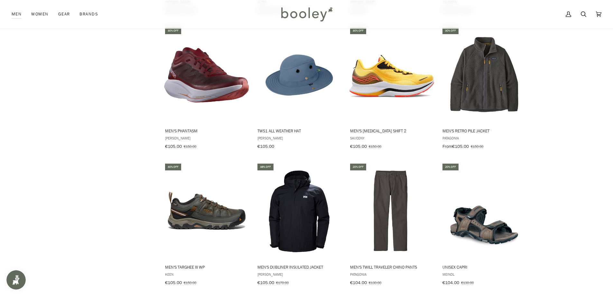
scroll to position [8040, 0]
drag, startPoint x: 562, startPoint y: 165, endPoint x: 592, endPoint y: 134, distance: 42.8
drag, startPoint x: 592, startPoint y: 134, endPoint x: 583, endPoint y: 205, distance: 71.3
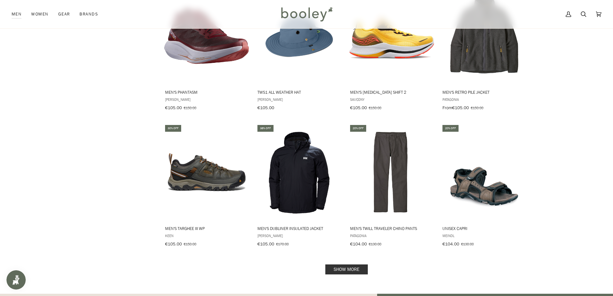
scroll to position [8136, 0]
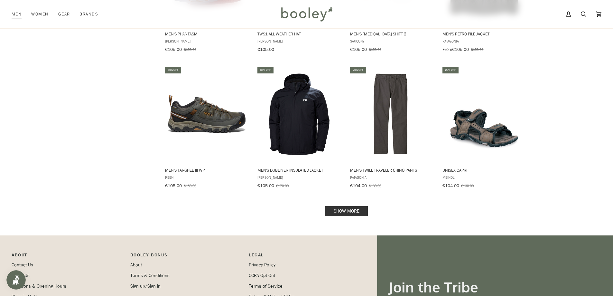
click at [365, 206] on link "Show more" at bounding box center [346, 211] width 42 height 10
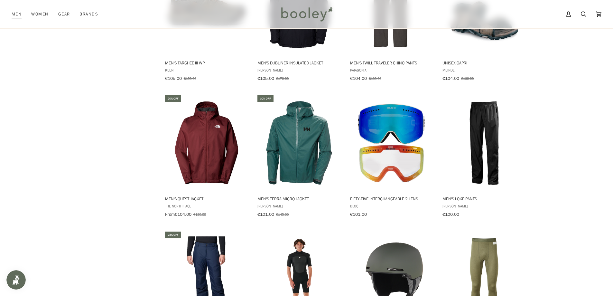
scroll to position [8233, 0]
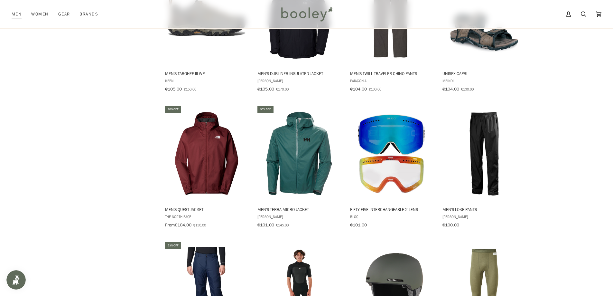
drag, startPoint x: 562, startPoint y: 164, endPoint x: 567, endPoint y: 178, distance: 15.1
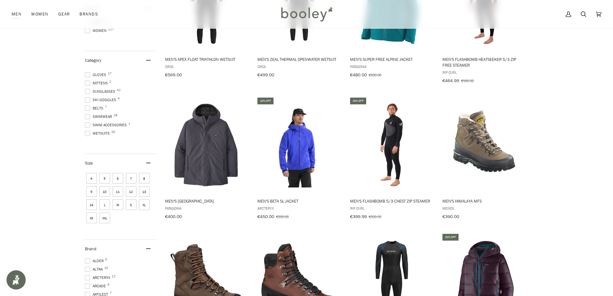
scroll to position [0, 0]
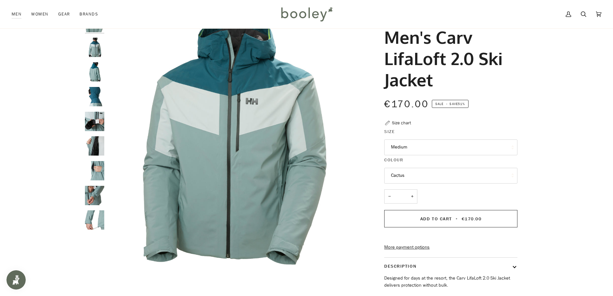
click at [487, 141] on button "Medium" at bounding box center [450, 147] width 133 height 16
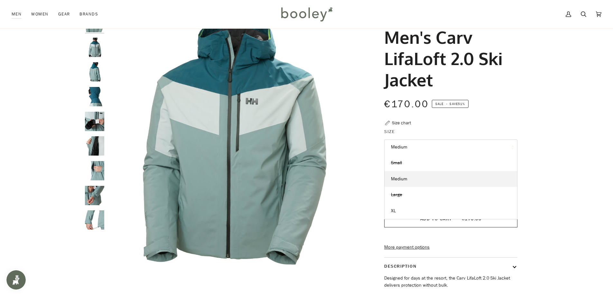
click at [547, 113] on div "Zoom" at bounding box center [306, 194] width 613 height 363
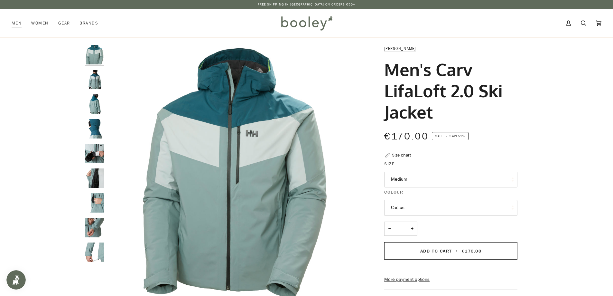
click at [92, 60] on img "Helly Hansen Men's Carv LifaLoft 2.0 Ski Jacket Cactus - Booley Galway" at bounding box center [94, 54] width 19 height 19
click at [95, 81] on img "Helly Hansen Men's Carv LifaLoft 2.0 Ski Jacket - Booley Galway" at bounding box center [94, 79] width 19 height 19
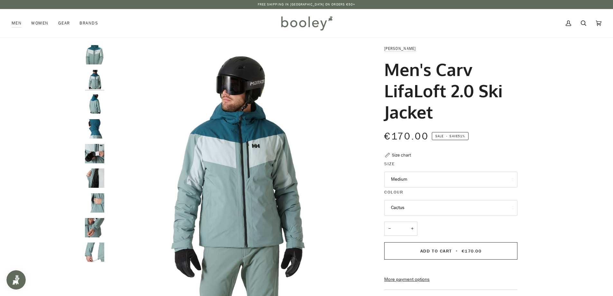
click at [92, 104] on img "Helly Hansen Men's Carv LifaLoft 2.0 Ski Jacket - Booley Galway" at bounding box center [94, 103] width 19 height 19
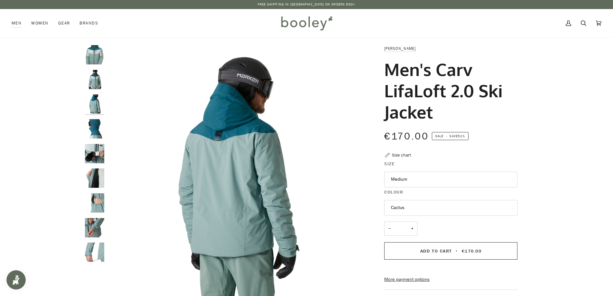
click at [97, 124] on img "Helly Hansen Men's Carv LifaLoft 2.0 Ski Jacket - Booley Galway" at bounding box center [94, 128] width 19 height 19
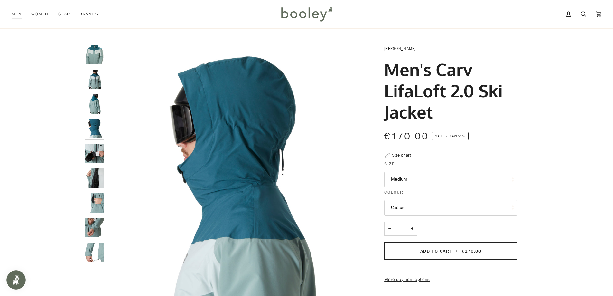
scroll to position [32, 0]
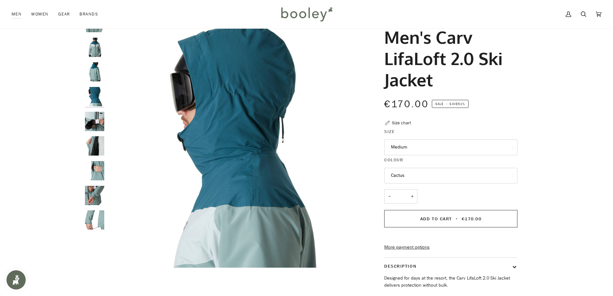
click at [100, 113] on img "Helly Hansen Men's Carv LifaLoft 2.0 Ski Jacket - Booley Galway" at bounding box center [94, 121] width 19 height 19
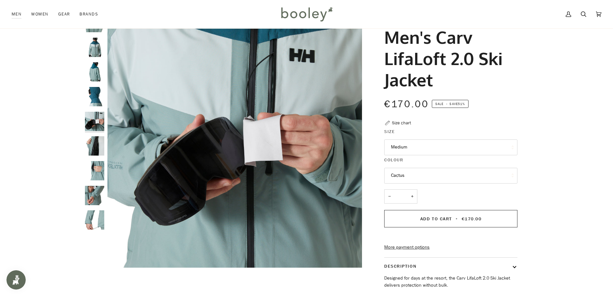
click at [97, 91] on img "Helly Hansen Men's Carv LifaLoft 2.0 Ski Jacket - Booley Galway" at bounding box center [94, 96] width 19 height 19
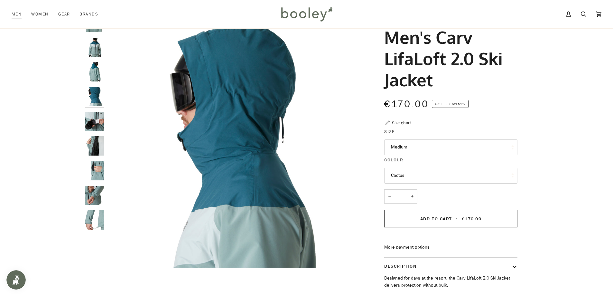
click at [94, 142] on img "Helly Hansen Men's Carv LifaLoft 2.0 Ski Jacket - Booley Galway" at bounding box center [94, 145] width 19 height 19
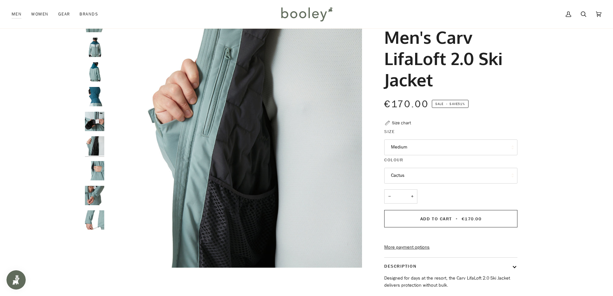
click at [98, 164] on img "Helly Hansen Men's Carv LifaLoft 2.0 Ski Jacket - Booley Galway" at bounding box center [94, 170] width 19 height 19
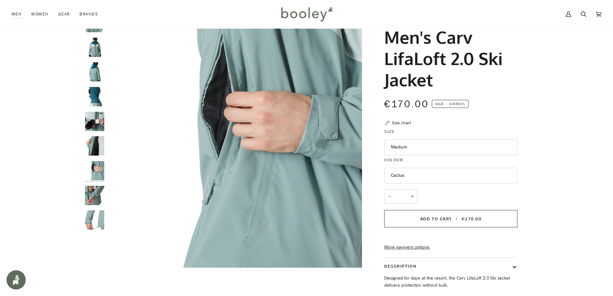
click at [97, 188] on img "Helly Hansen Men's Carv LifaLoft 2.0 Ski Jacket - Booley Galway" at bounding box center [94, 195] width 19 height 19
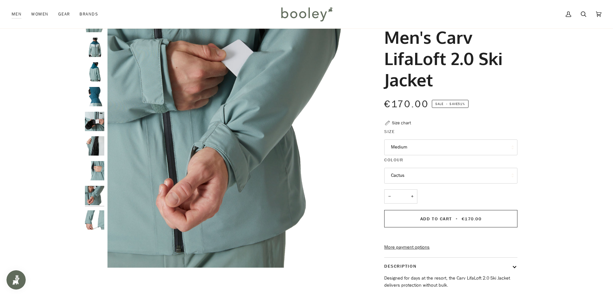
click at [93, 217] on img "Helly Hansen Men's Carv LifaLoft 2.0 Ski Jacket - Booley Galway" at bounding box center [94, 219] width 19 height 19
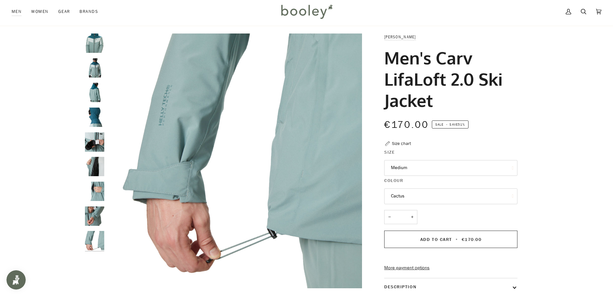
scroll to position [0, 0]
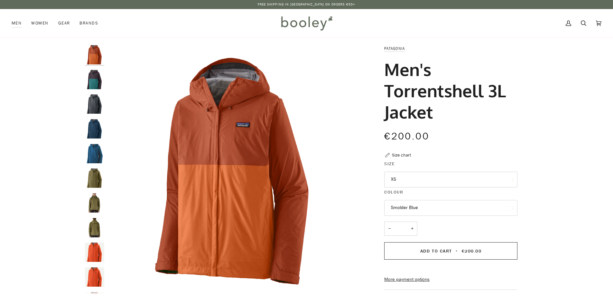
click at [452, 182] on button "XS" at bounding box center [450, 179] width 133 height 16
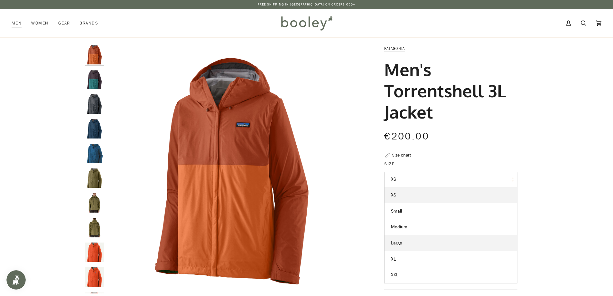
click at [415, 240] on link "Large" at bounding box center [450, 243] width 132 height 16
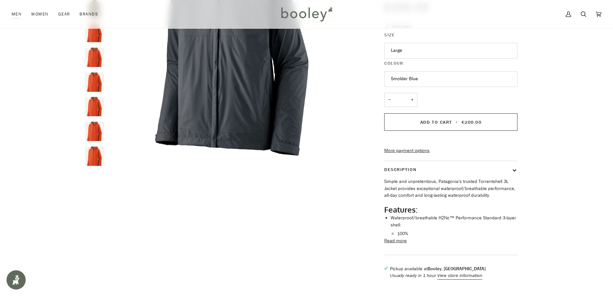
scroll to position [161, 0]
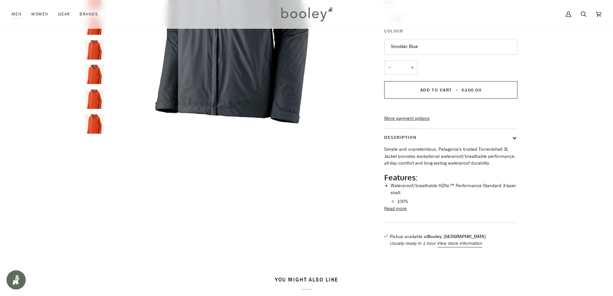
click at [94, 125] on img "Men's Torrentshell 3L Jacket" at bounding box center [94, 123] width 19 height 19
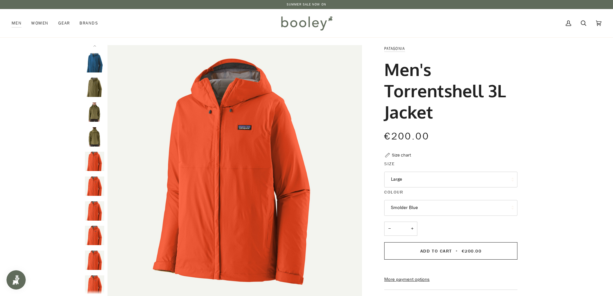
scroll to position [0, 0]
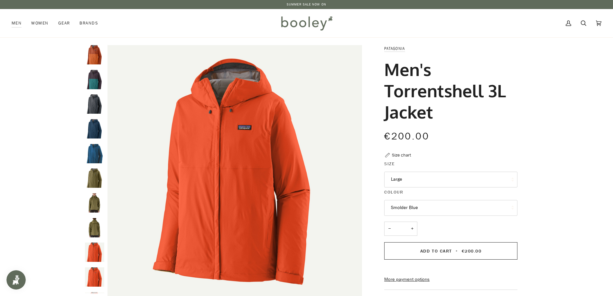
click at [93, 109] on img "Patagonia Men's Torrentshell 3L Jacket Smolder Blue - Booley Galway" at bounding box center [94, 103] width 19 height 19
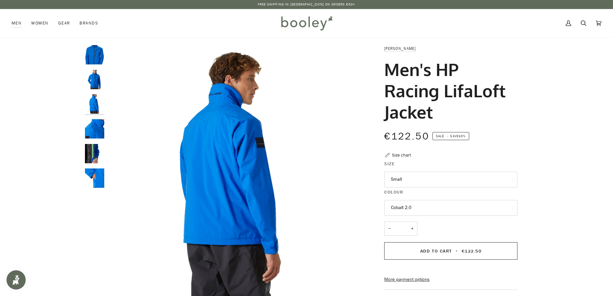
click at [96, 81] on img "Helly Hansen Men's HP Racing Lifaloft Jacket Cobalt 2.0 - Booley Galway" at bounding box center [94, 79] width 19 height 19
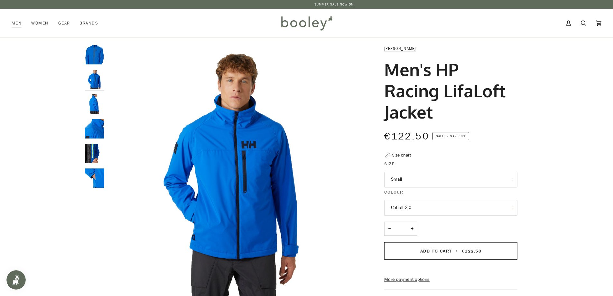
click at [101, 155] on img "Helly Hansen Men's HP Racing Lifaloft Jacket Cobalt 2.0 - Booley Galway" at bounding box center [94, 153] width 19 height 19
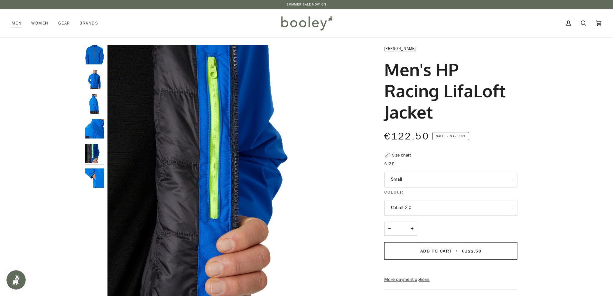
click at [98, 174] on img "Helly Hansen Men's HP Racing Lifaloft Jacket Cobalt 2.0 - Booley Galway" at bounding box center [94, 177] width 19 height 19
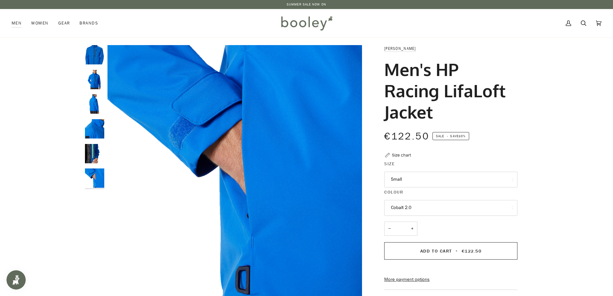
click at [436, 172] on button "Small" at bounding box center [450, 179] width 133 height 16
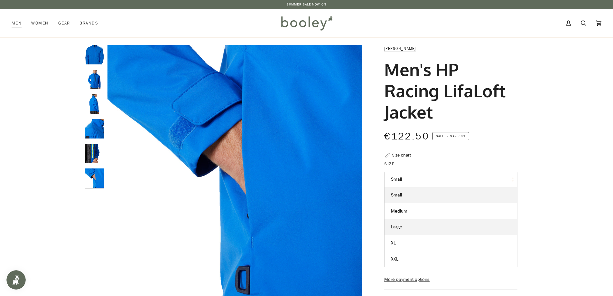
click at [426, 224] on link "Large" at bounding box center [450, 227] width 132 height 16
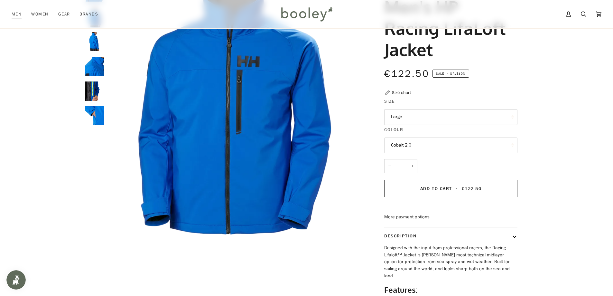
scroll to position [32, 0]
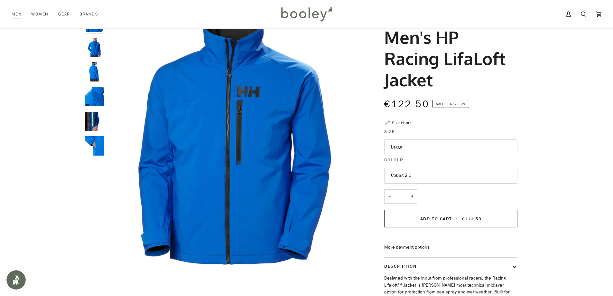
drag, startPoint x: 547, startPoint y: 120, endPoint x: 576, endPoint y: 82, distance: 48.0
click at [576, 82] on div "Zoom Zoom" at bounding box center [306, 199] width 613 height 373
